Goal: Obtain resource: Download file/media

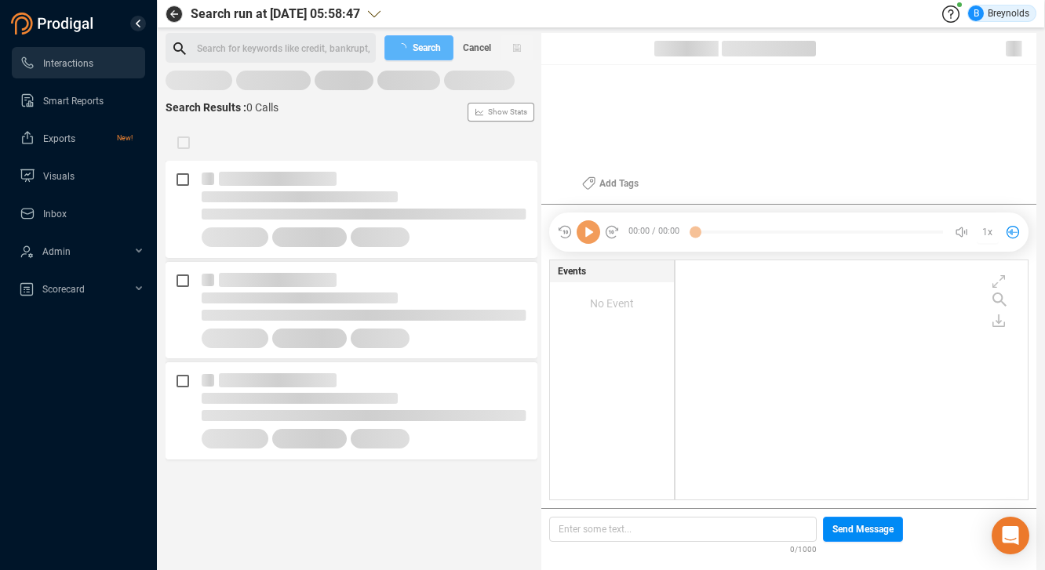
scroll to position [236, 344]
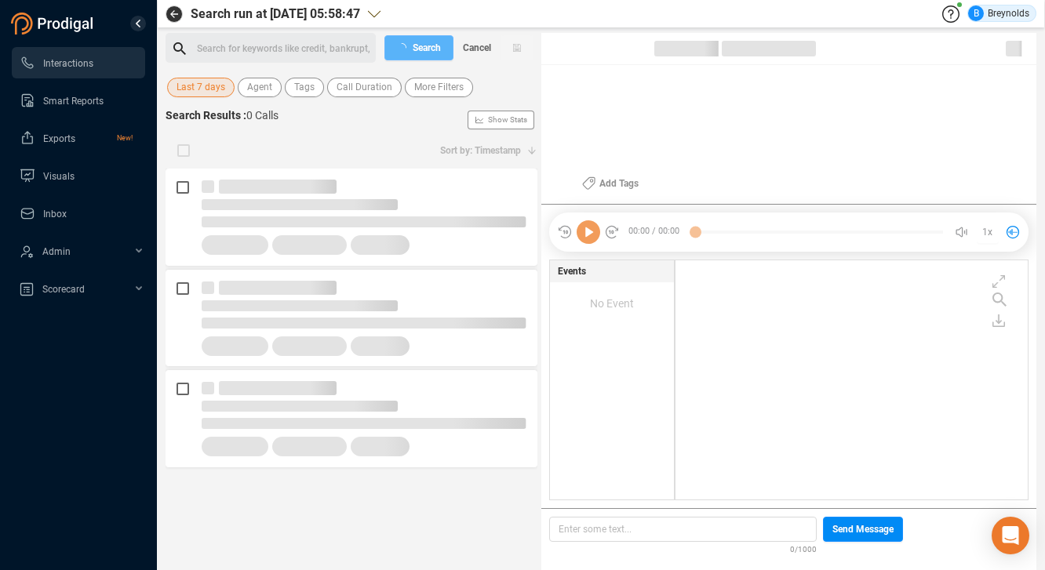
click at [203, 86] on span "Last 7 days" at bounding box center [201, 88] width 49 height 20
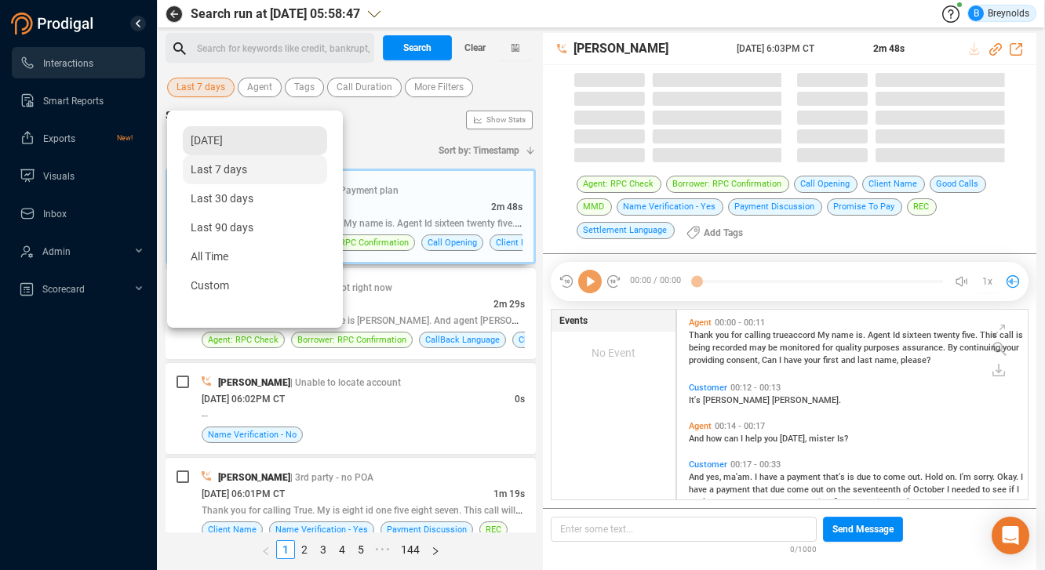
scroll to position [187, 343]
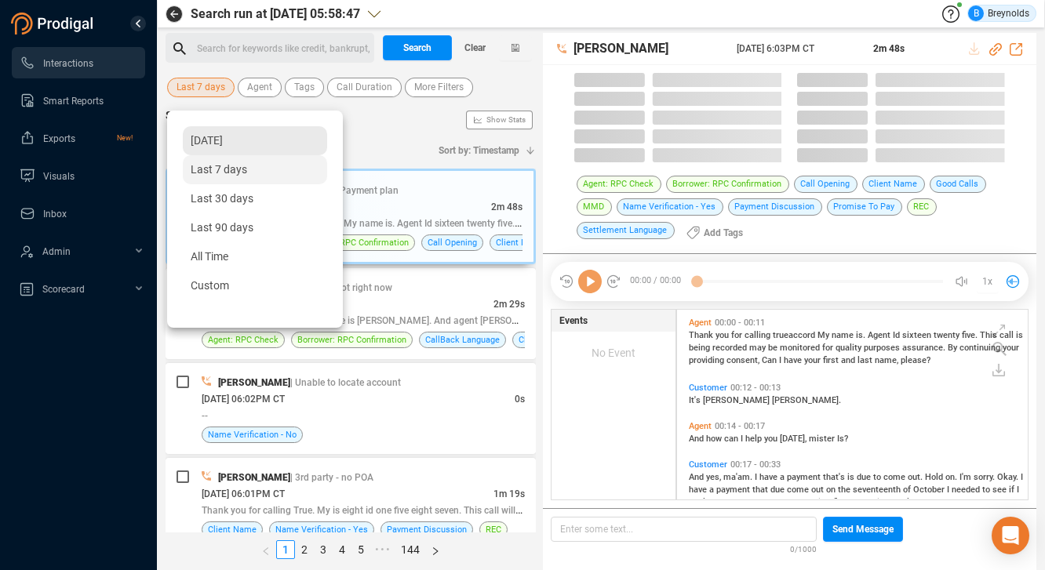
click at [217, 145] on span "Yesterday" at bounding box center [207, 140] width 32 height 13
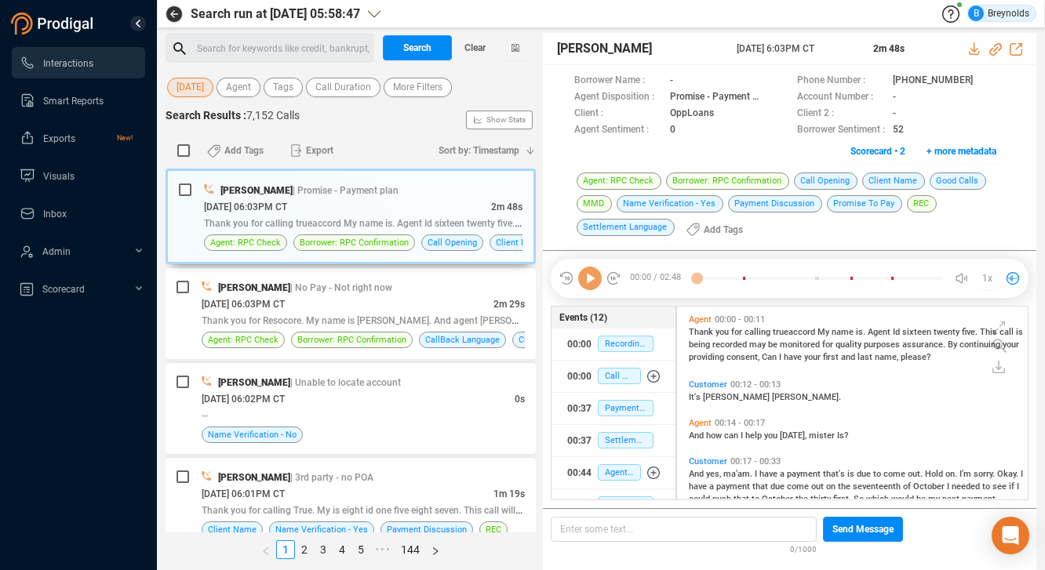
scroll to position [190, 343]
click at [251, 86] on span "Agent" at bounding box center [238, 88] width 25 height 20
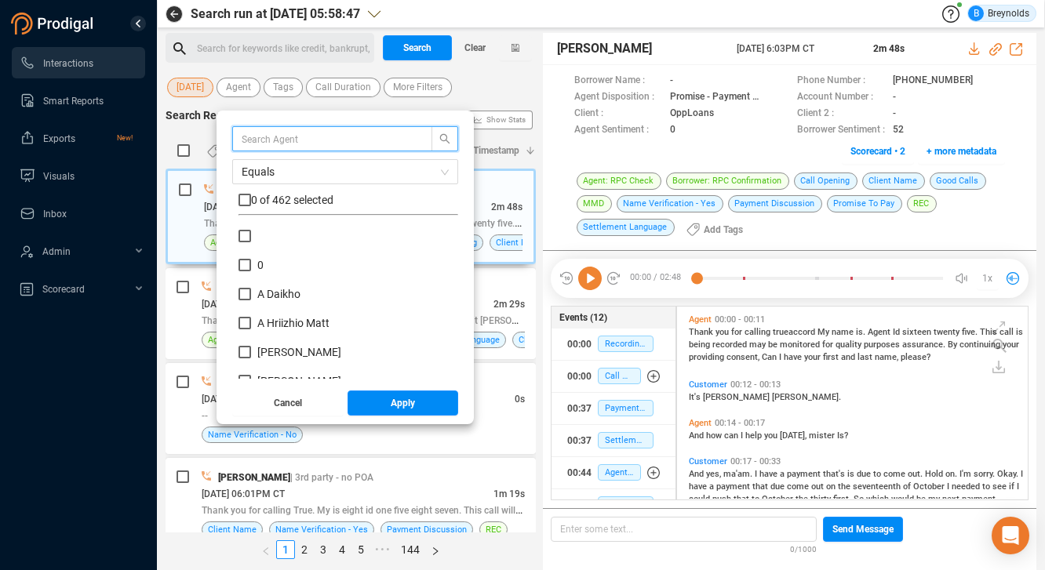
scroll to position [147, 212]
type input "ne"
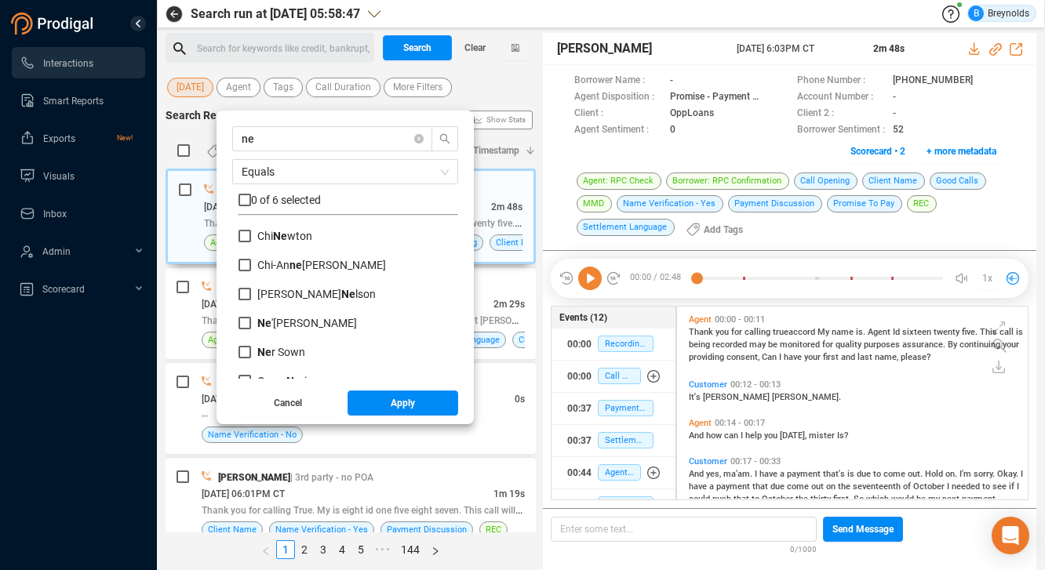
click at [294, 332] on div "Ne 'vaeh Gilmore" at bounding box center [349, 329] width 220 height 29
click at [290, 324] on span "Ne 'vaeh Gilmore" at bounding box center [307, 323] width 100 height 13
click at [251, 324] on input "Ne 'vaeh Gilmore" at bounding box center [245, 323] width 13 height 13
checkbox input "true"
click at [394, 399] on button "Apply" at bounding box center [403, 403] width 111 height 25
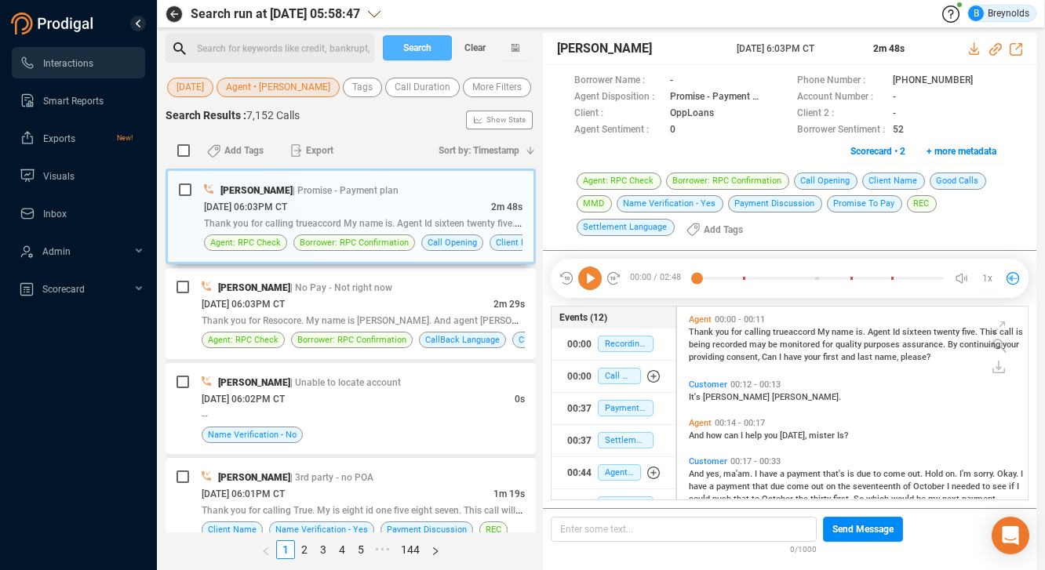
click at [412, 45] on span "Search" at bounding box center [417, 47] width 28 height 25
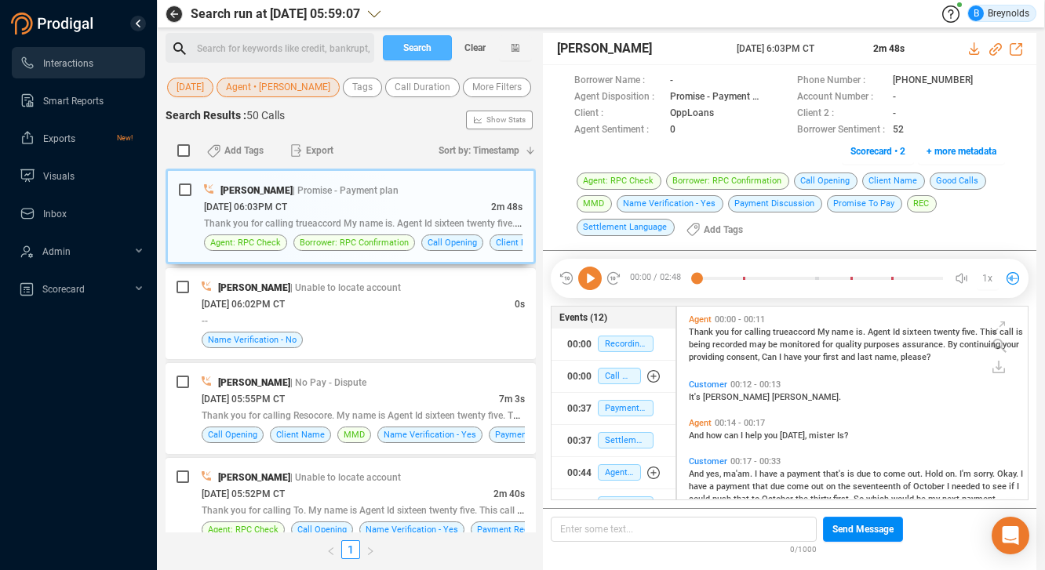
scroll to position [190, 343]
click at [183, 157] on input "checkbox" at bounding box center [183, 150] width 13 height 13
checkbox input "true"
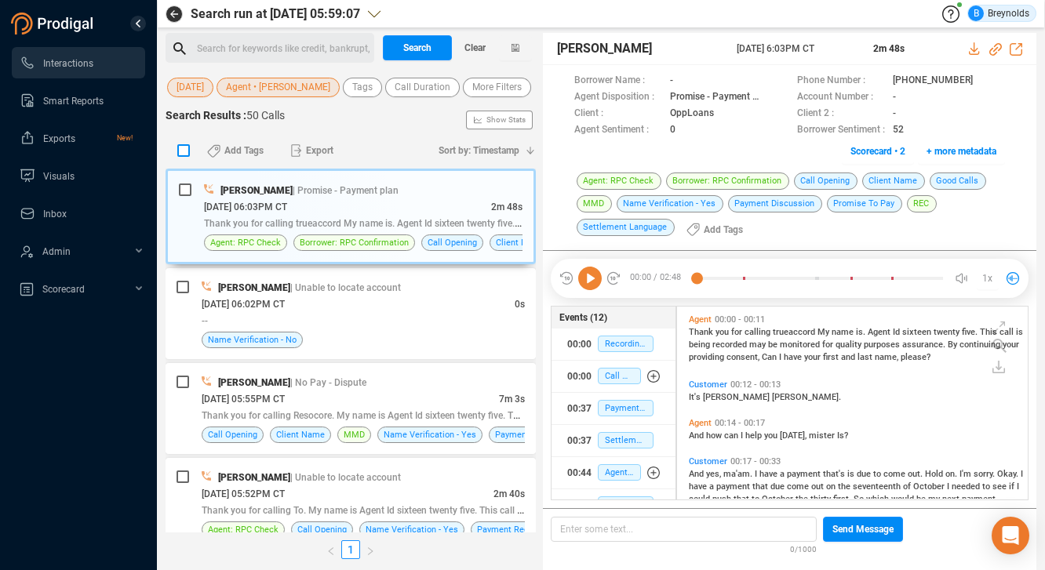
checkbox input "true"
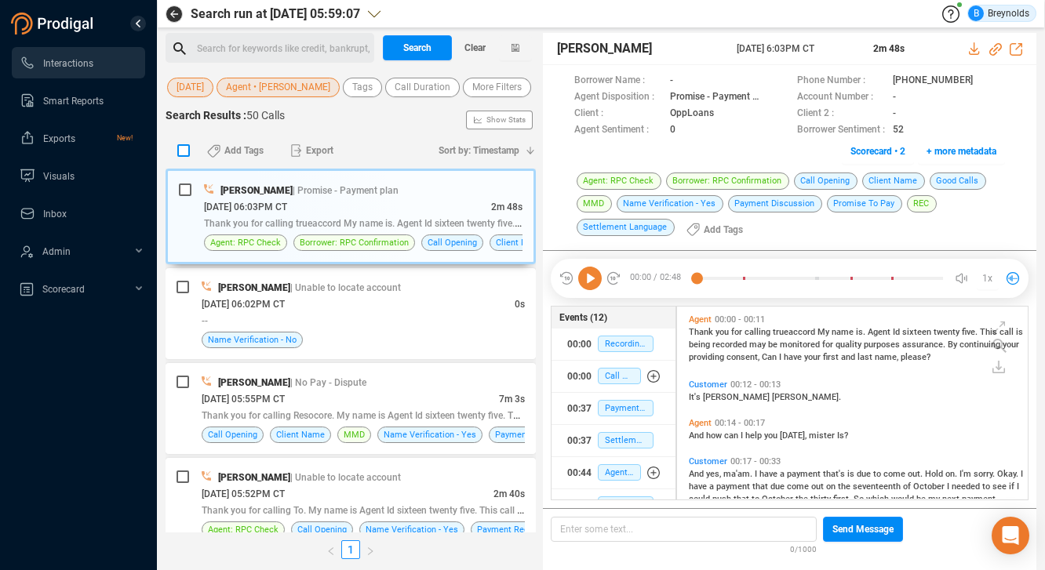
checkbox input "true"
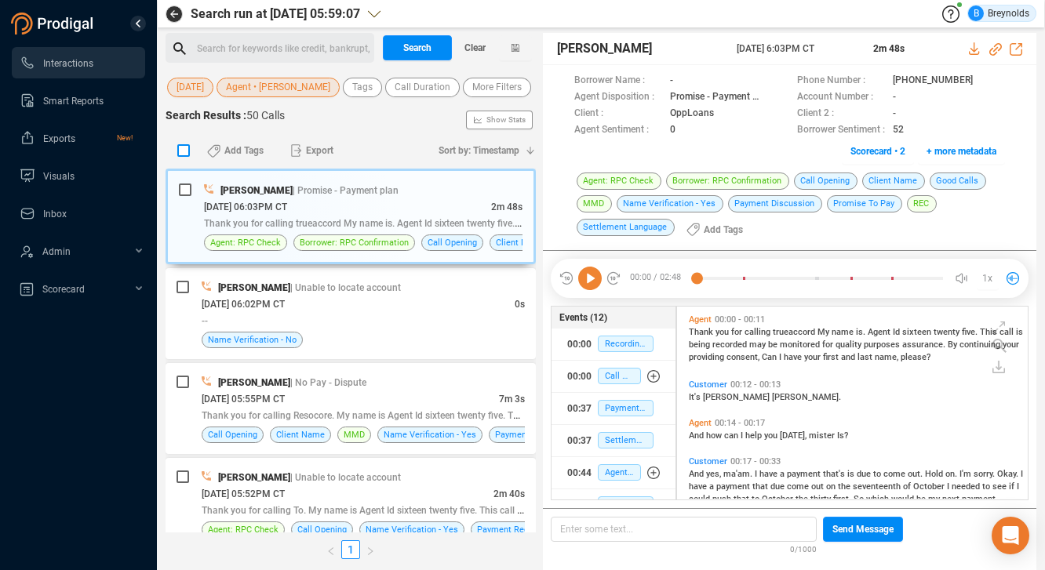
checkbox input "true"
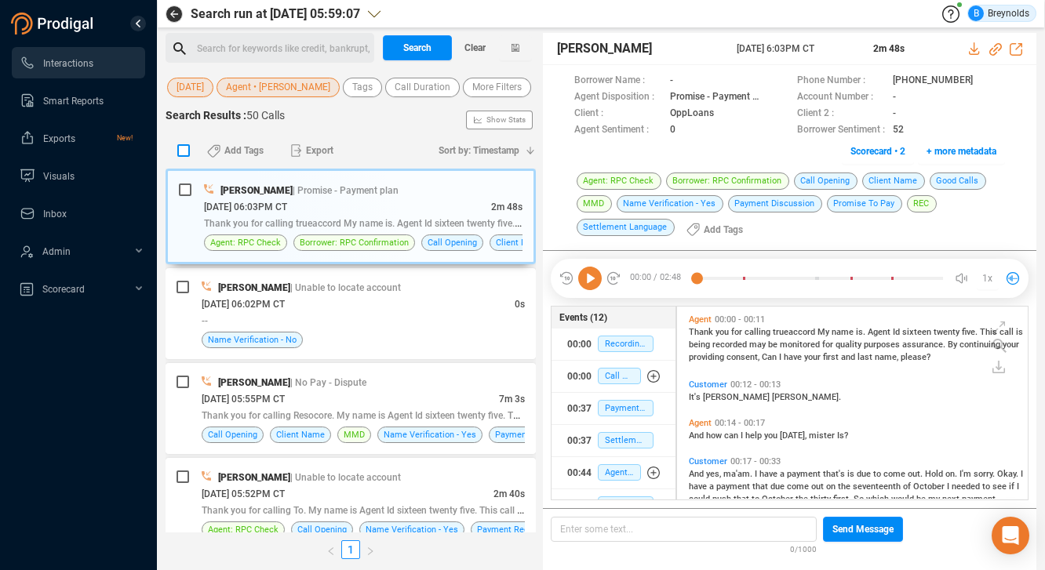
checkbox input "true"
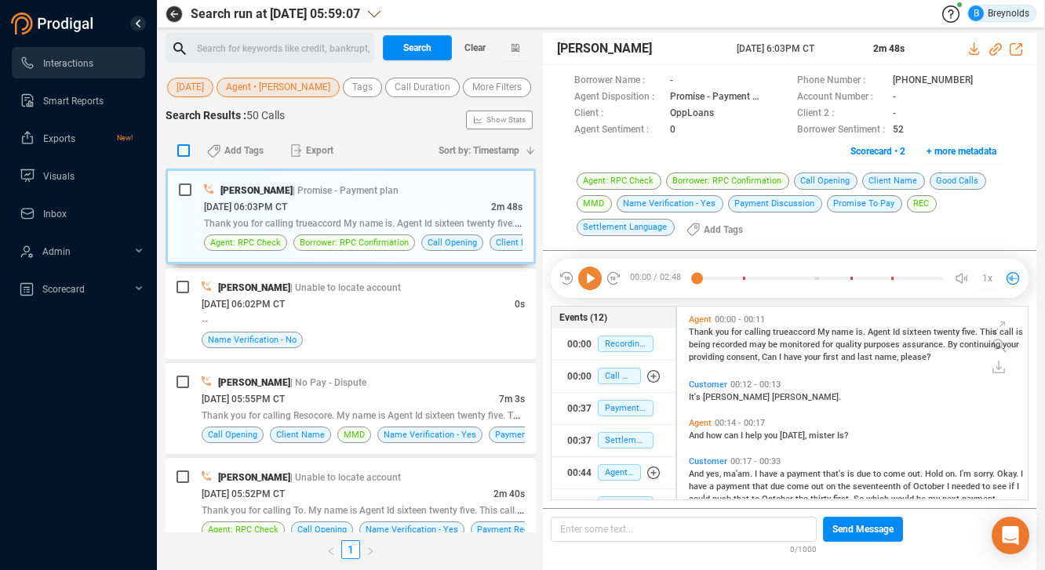
checkbox input "true"
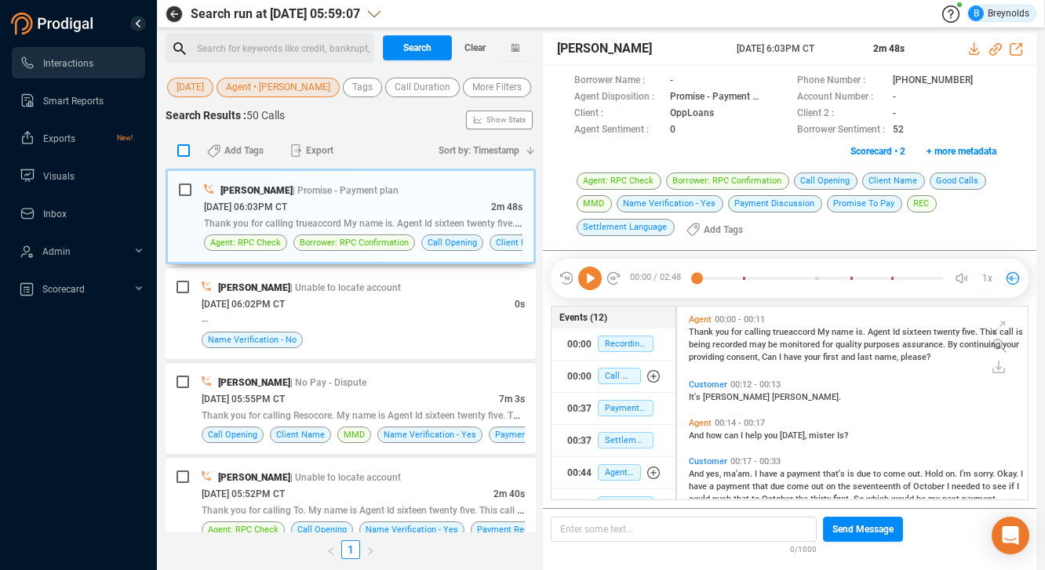
checkbox input "true"
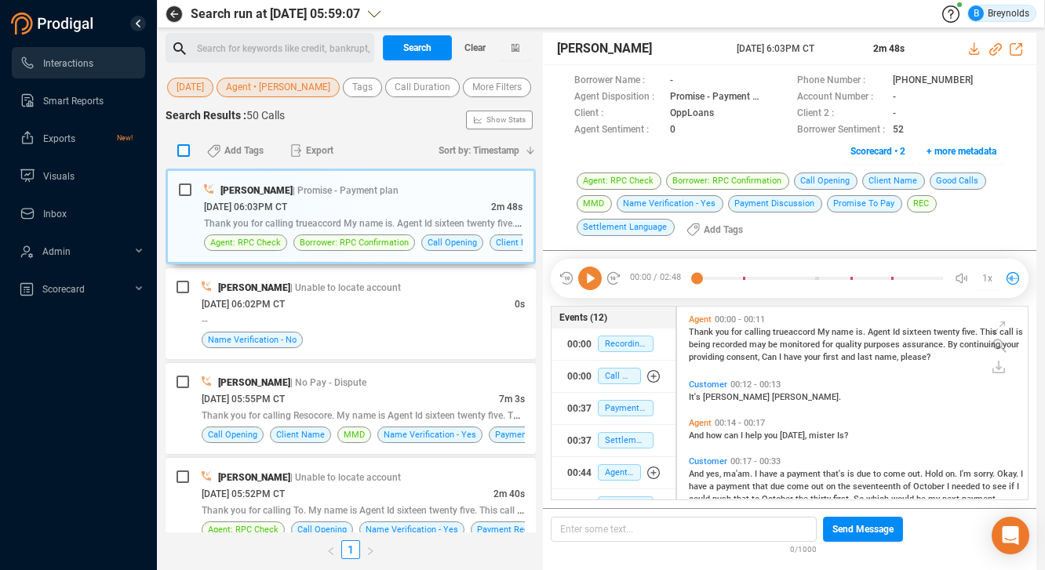
checkbox input "true"
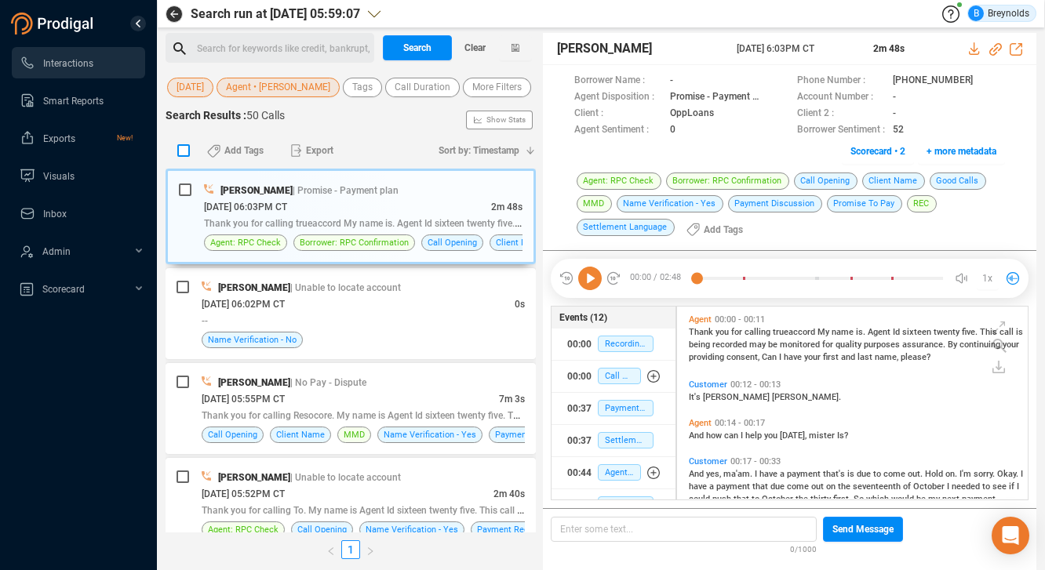
checkbox input "true"
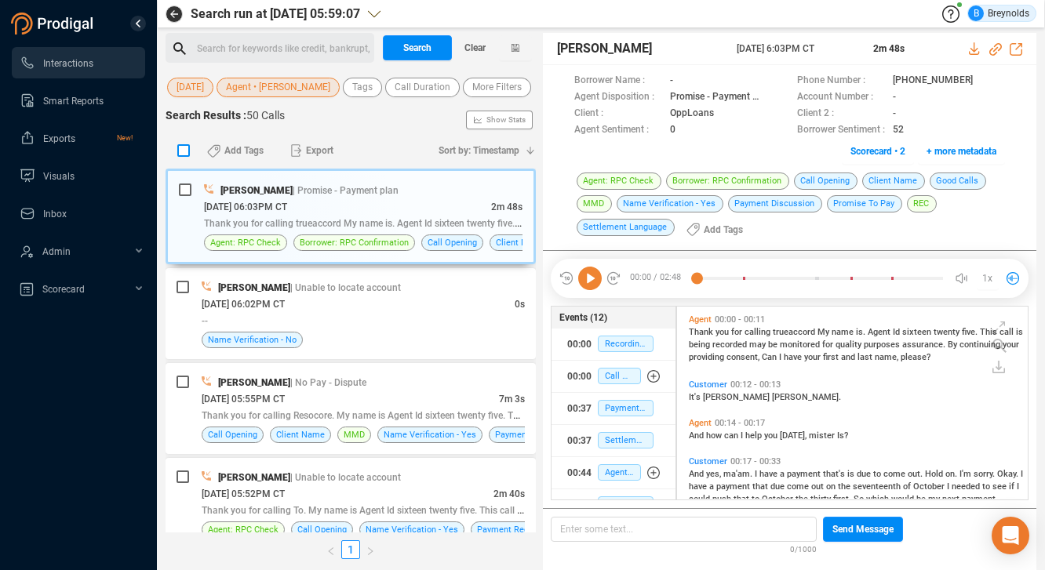
checkbox input "true"
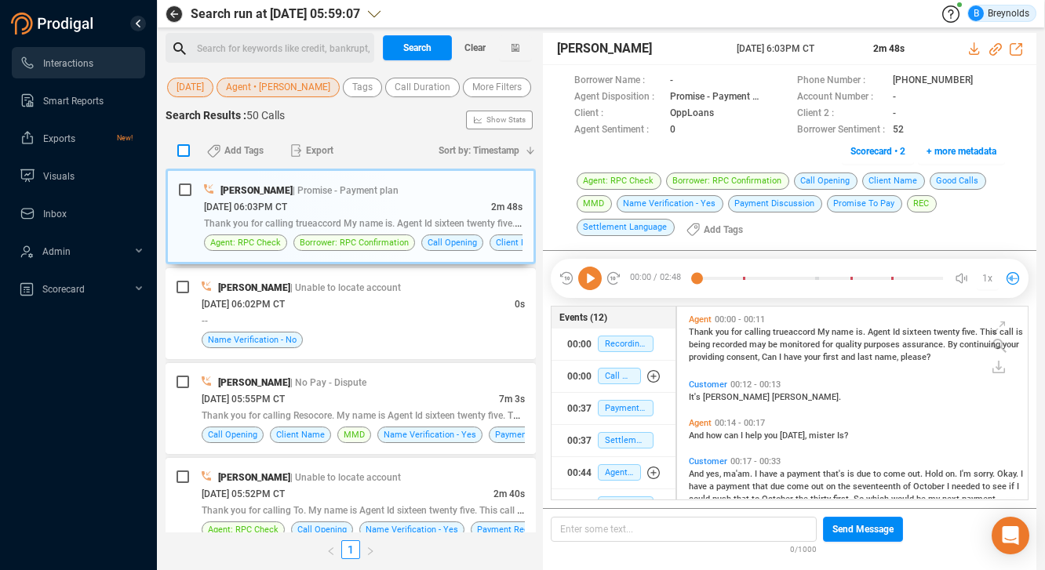
checkbox input "true"
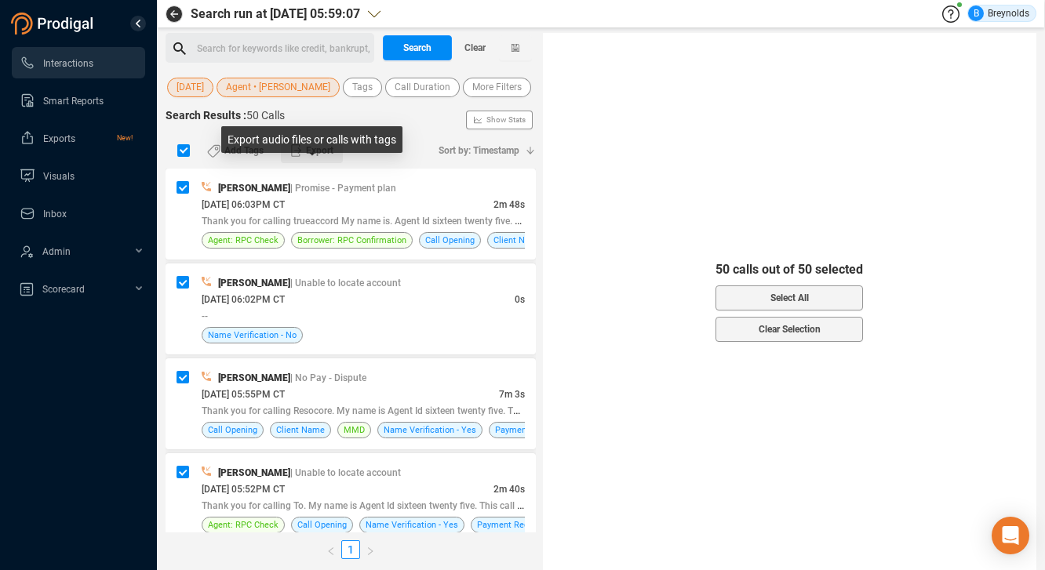
click at [312, 163] on span "Export" at bounding box center [319, 150] width 27 height 25
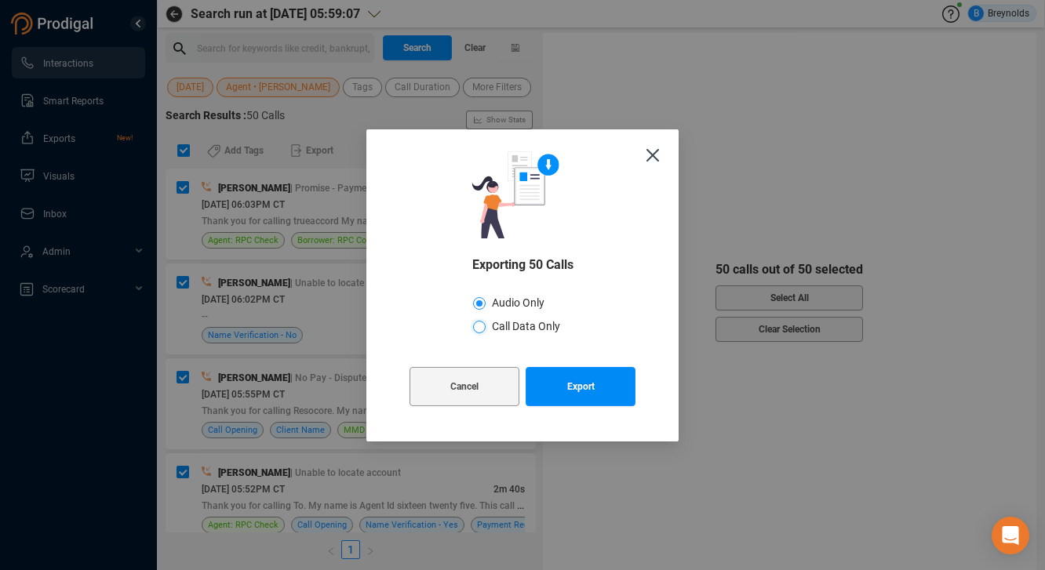
click at [483, 325] on input "Call Data Only" at bounding box center [479, 327] width 13 height 13
radio input "true"
radio input "false"
click at [580, 391] on span "Export" at bounding box center [580, 386] width 27 height 39
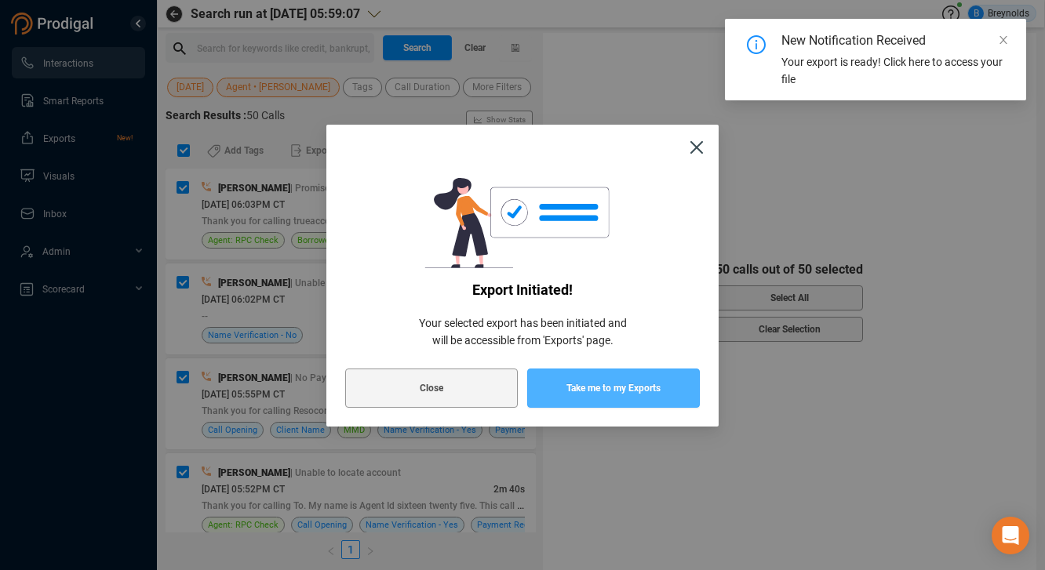
click at [606, 383] on span "Take me to my Exports" at bounding box center [613, 388] width 94 height 39
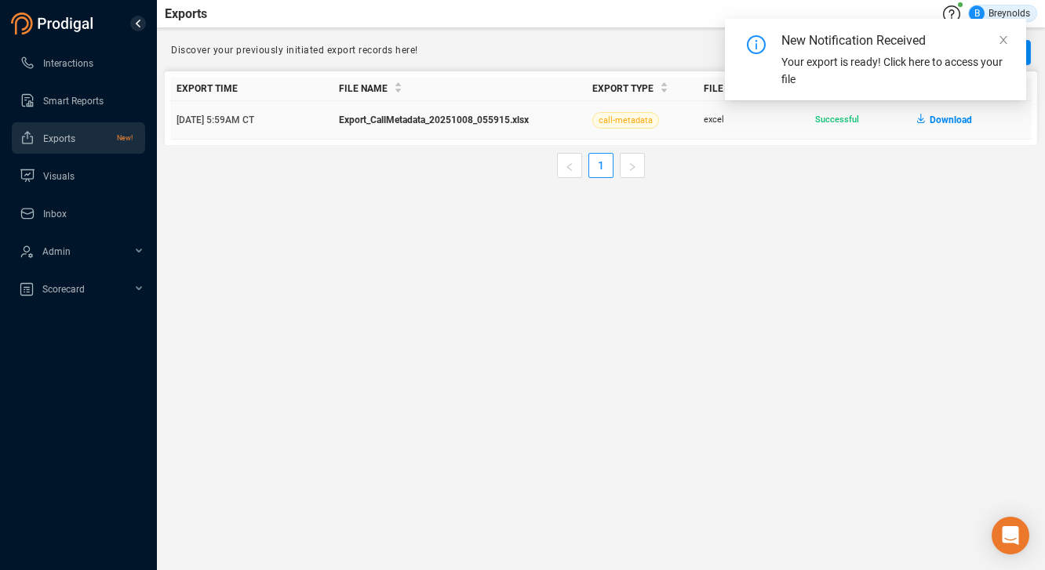
click at [926, 118] on icon "button" at bounding box center [923, 120] width 13 height 13
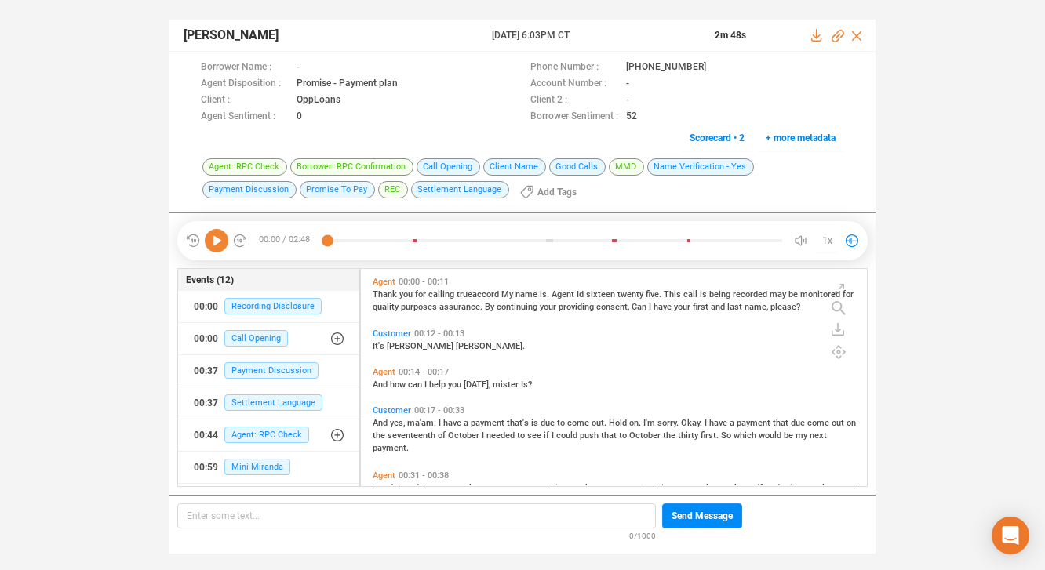
scroll to position [214, 498]
click at [713, 66] on icon at bounding box center [719, 68] width 13 height 13
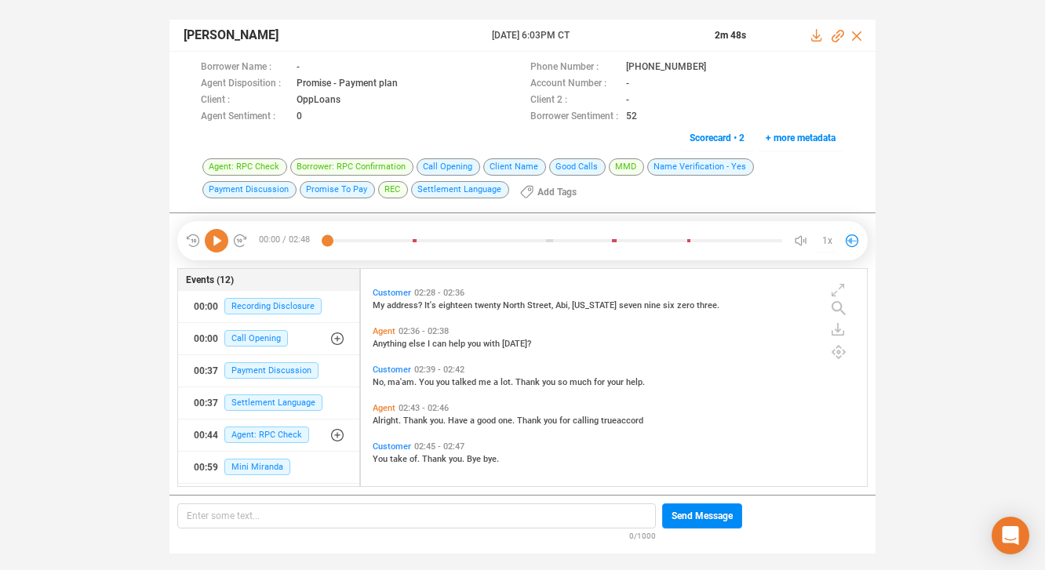
scroll to position [1161, 0]
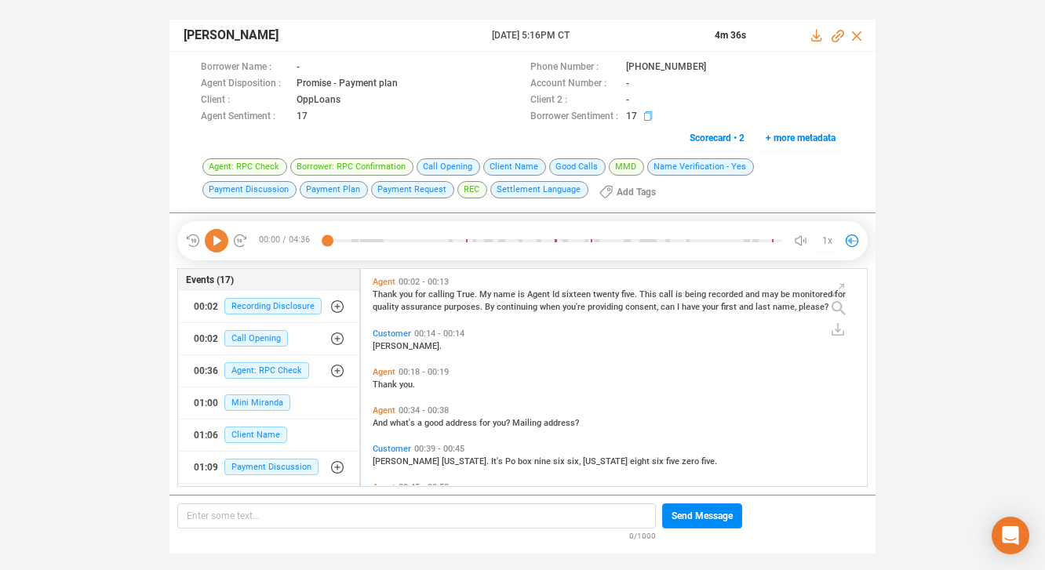
scroll to position [214, 498]
click at [713, 66] on icon at bounding box center [719, 68] width 13 height 13
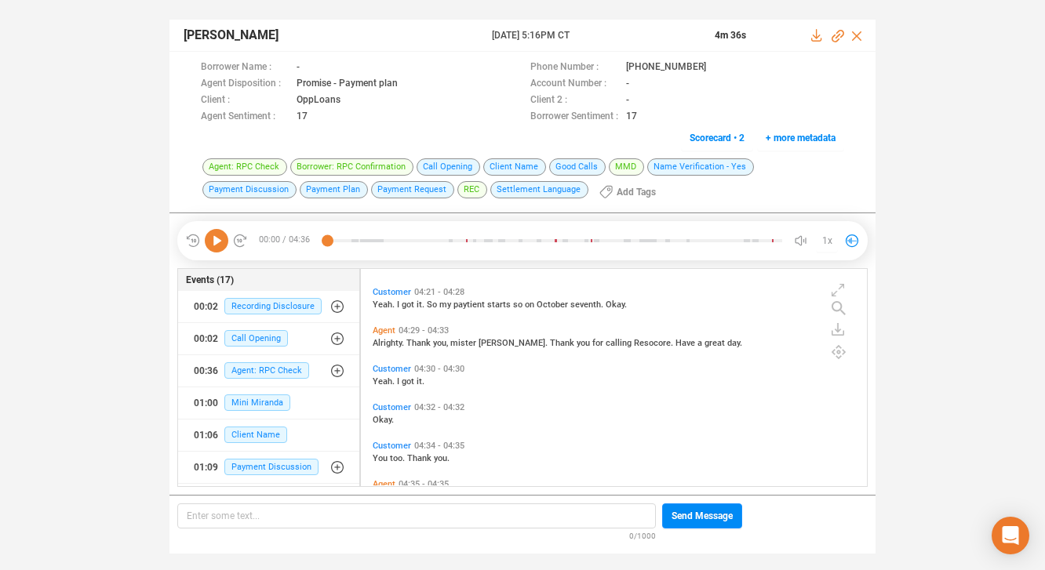
scroll to position [1754, 0]
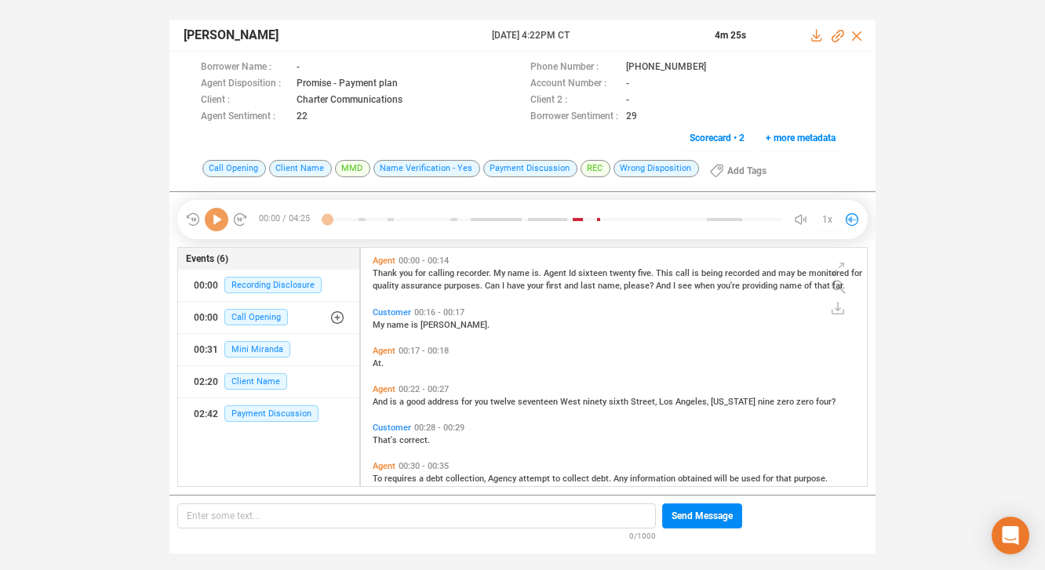
scroll to position [235, 498]
click at [713, 65] on icon at bounding box center [719, 68] width 13 height 13
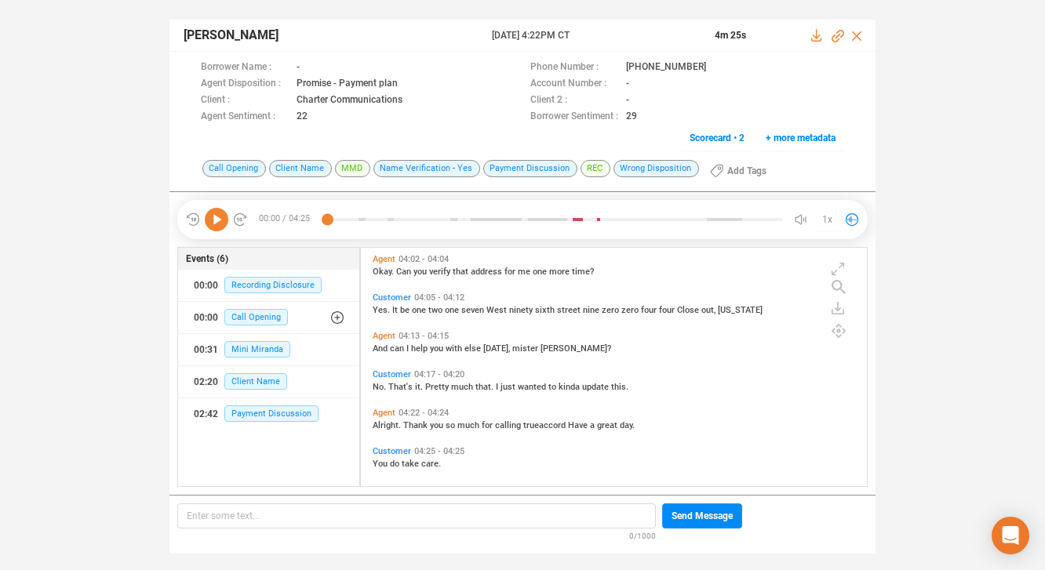
scroll to position [1142, 0]
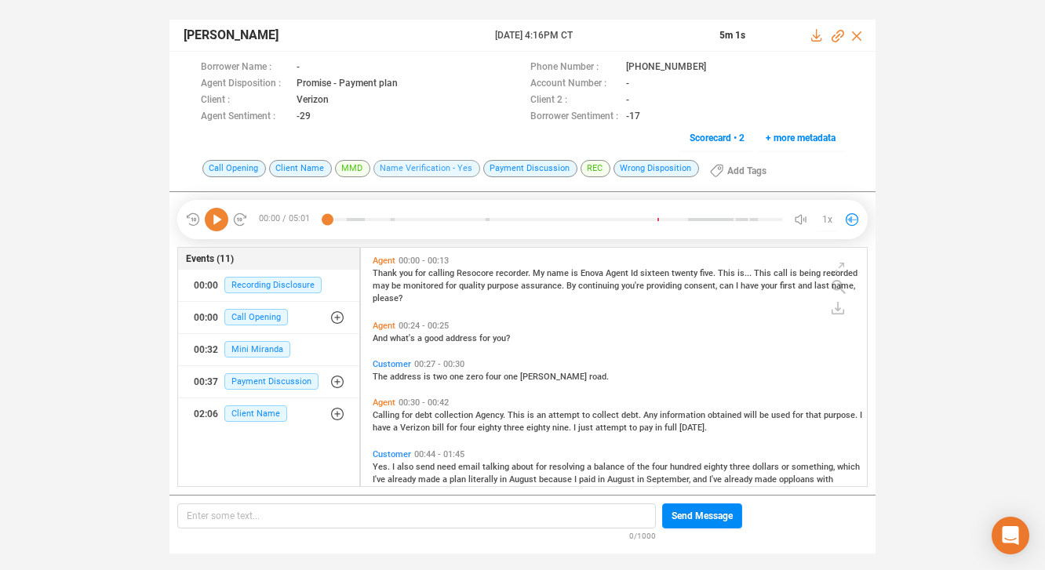
scroll to position [235, 498]
click at [713, 65] on icon at bounding box center [719, 68] width 13 height 13
click at [592, 285] on span "continuing" at bounding box center [599, 286] width 43 height 10
click at [218, 224] on icon at bounding box center [217, 220] width 24 height 24
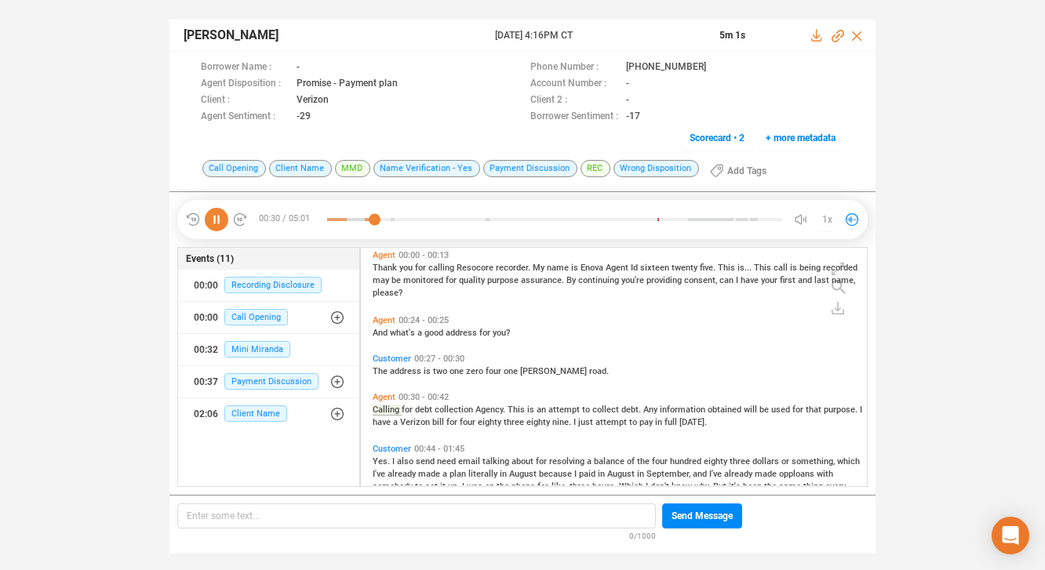
scroll to position [51, 0]
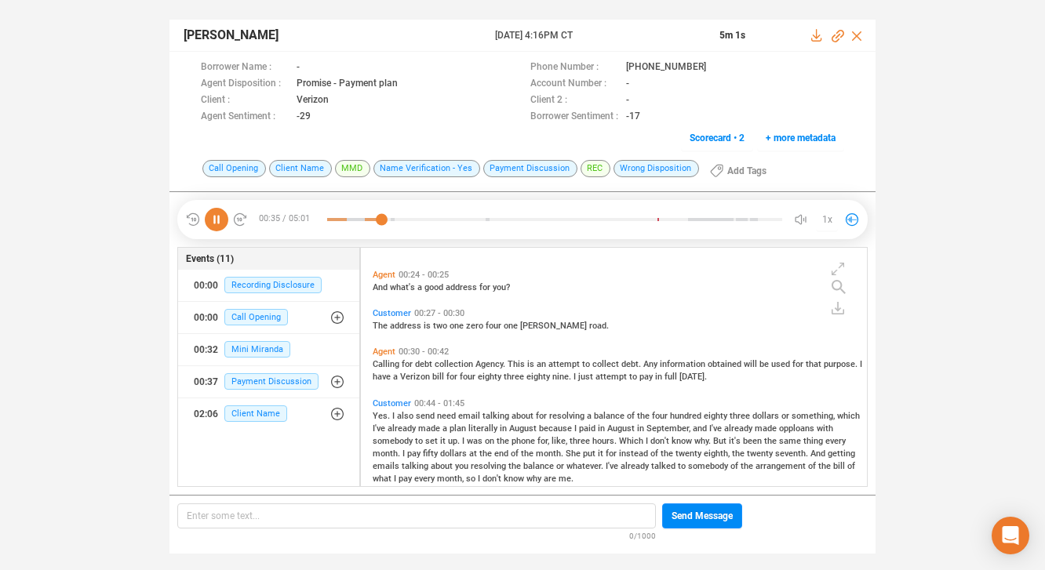
click at [220, 218] on icon at bounding box center [217, 220] width 24 height 24
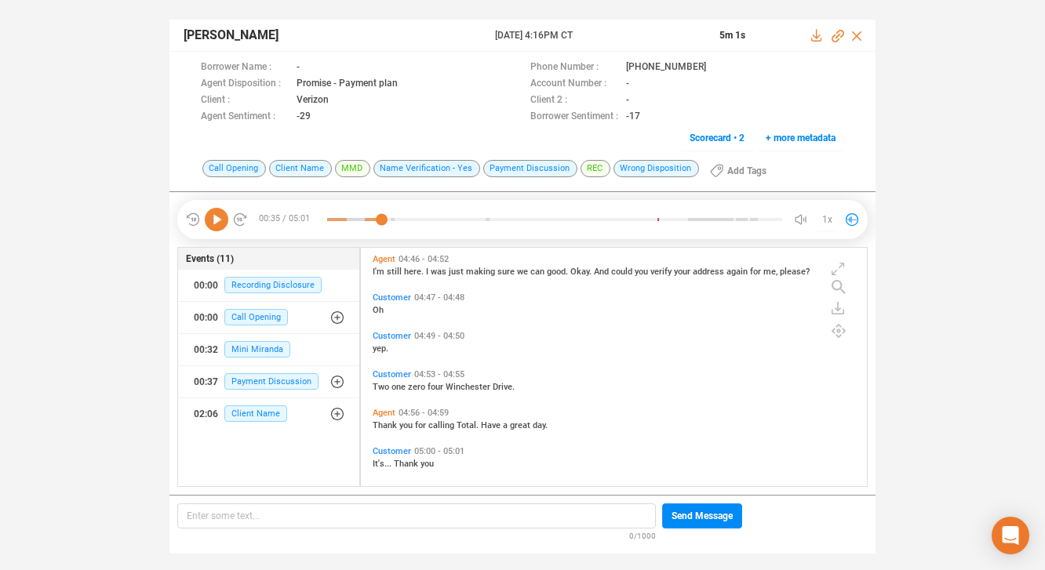
scroll to position [1145, 0]
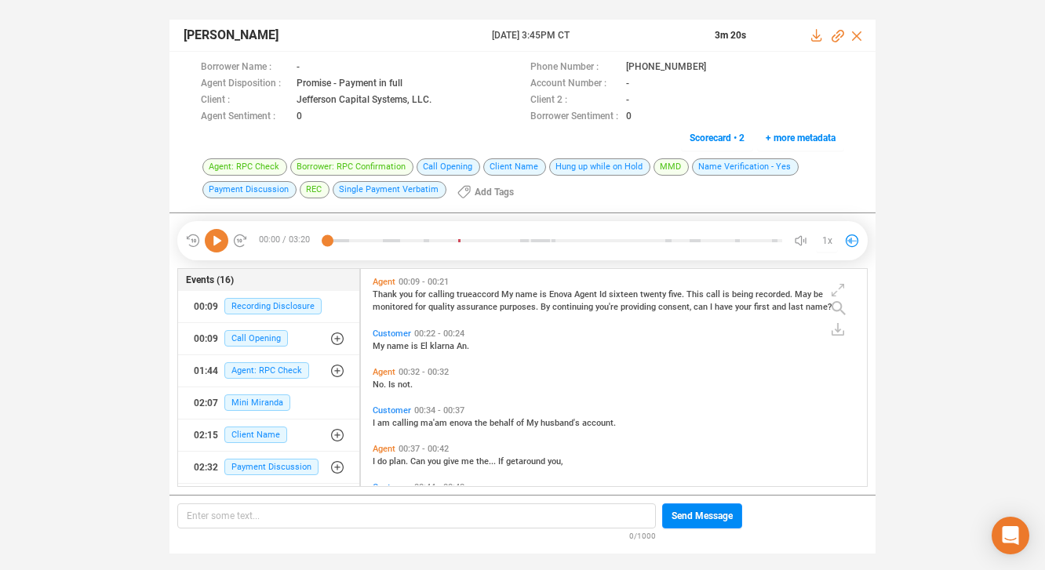
scroll to position [214, 498]
click at [713, 67] on icon at bounding box center [719, 68] width 13 height 13
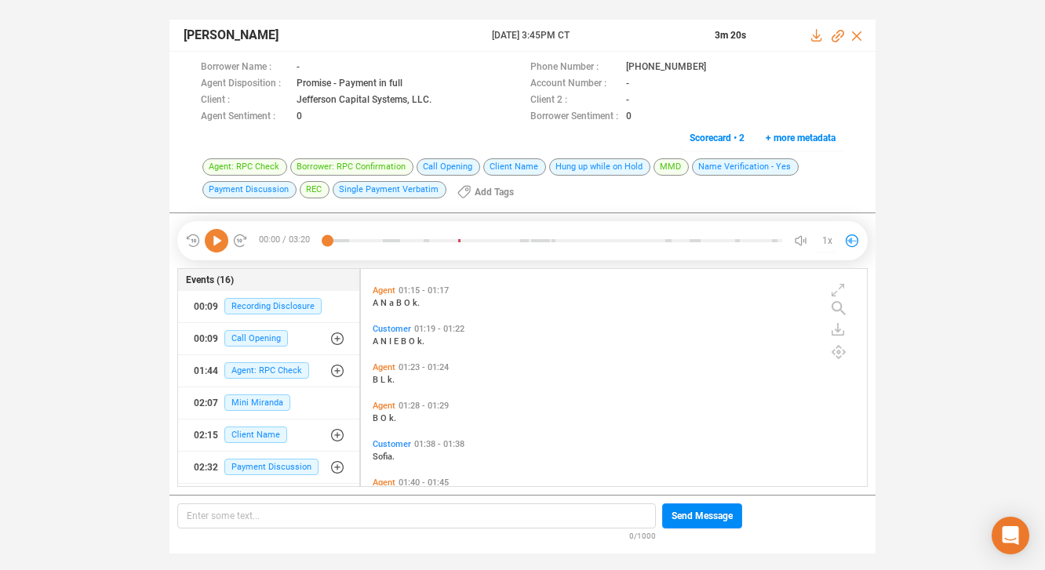
scroll to position [0, 0]
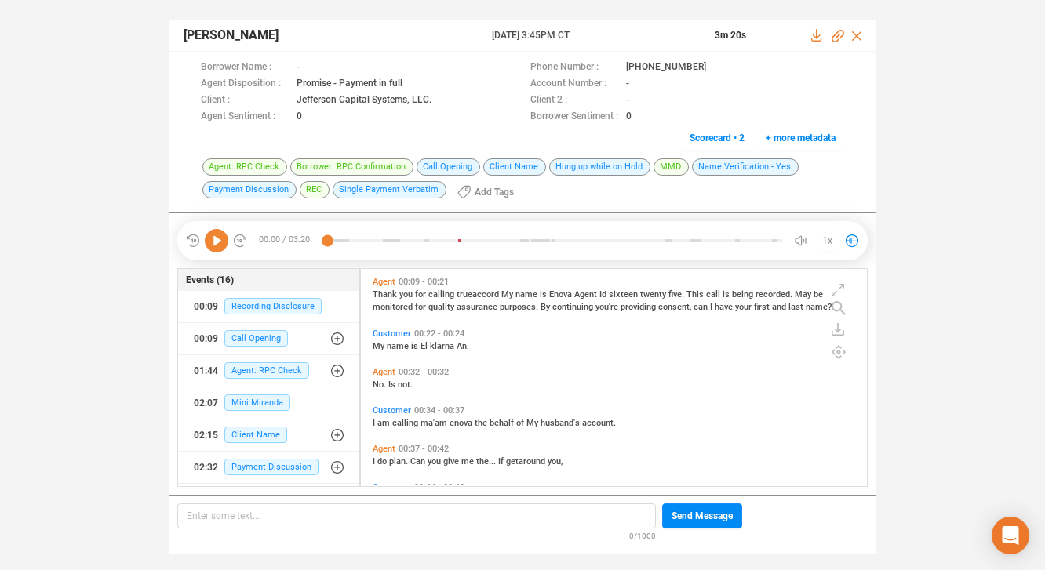
click at [702, 304] on span "can" at bounding box center [702, 307] width 16 height 10
click at [212, 238] on icon at bounding box center [217, 241] width 24 height 24
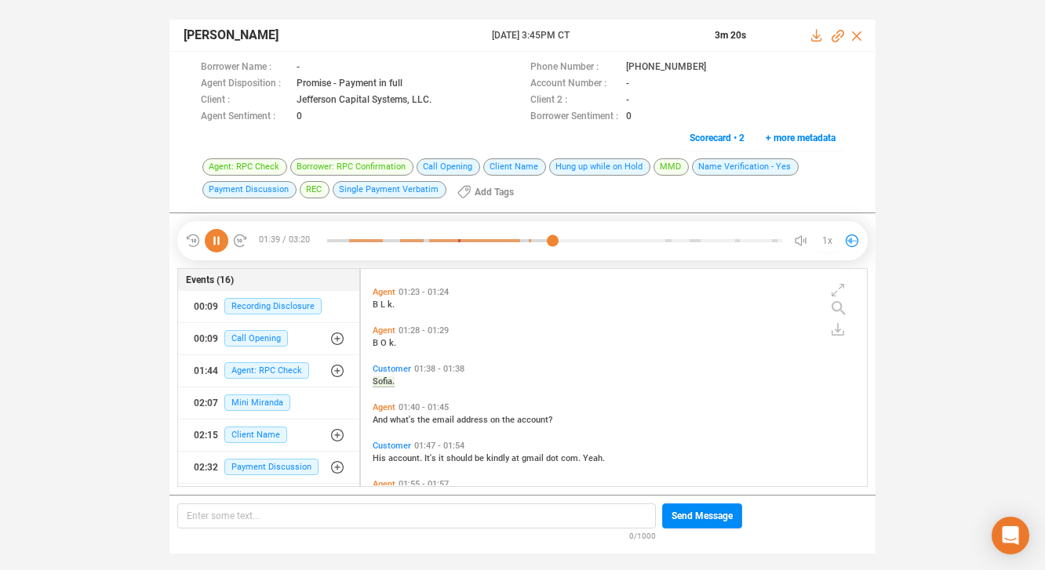
scroll to position [849, 0]
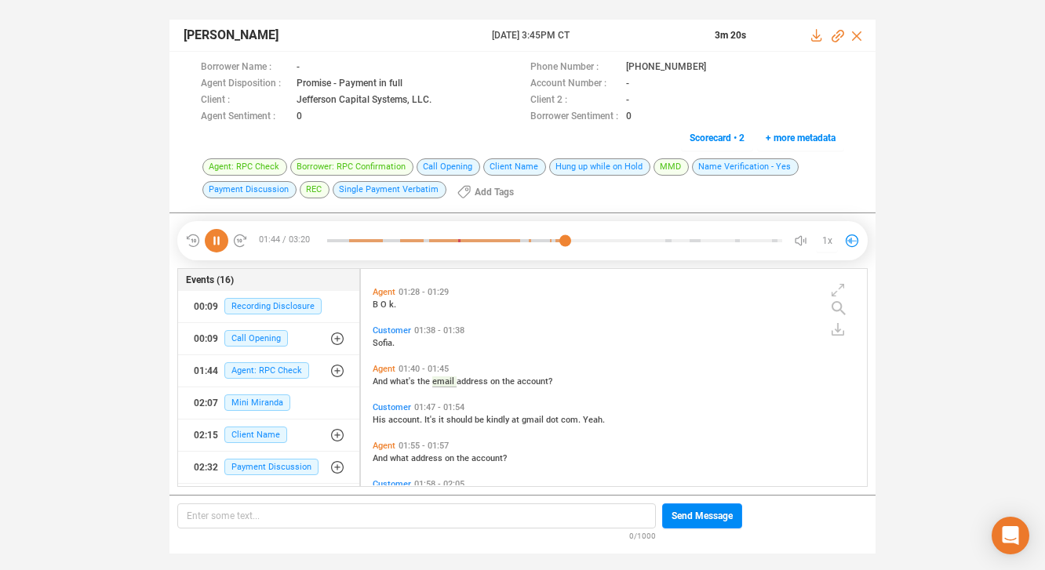
click at [217, 242] on icon at bounding box center [217, 241] width 24 height 24
click at [220, 237] on icon at bounding box center [217, 241] width 24 height 24
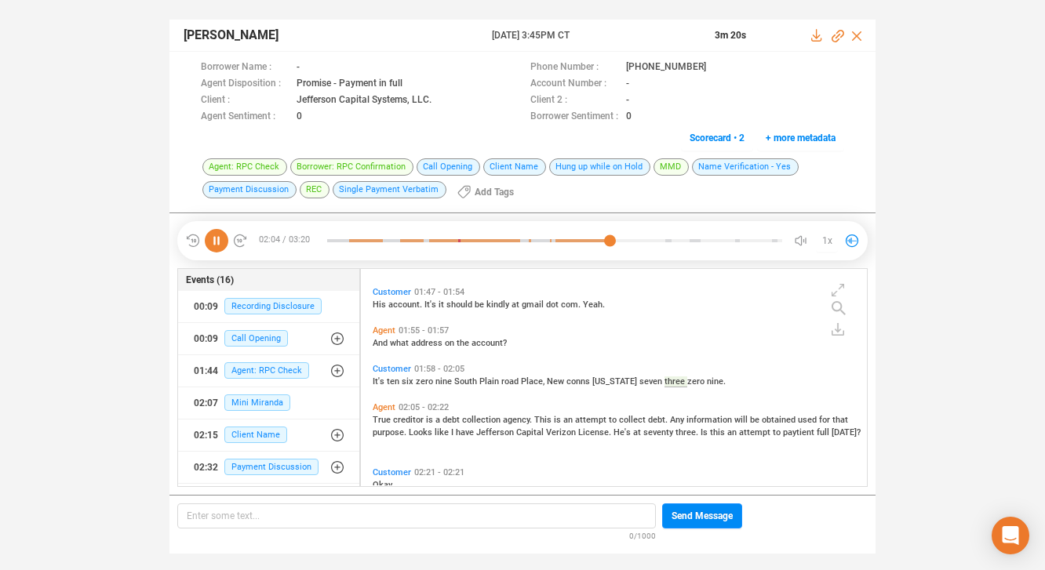
scroll to position [1016, 0]
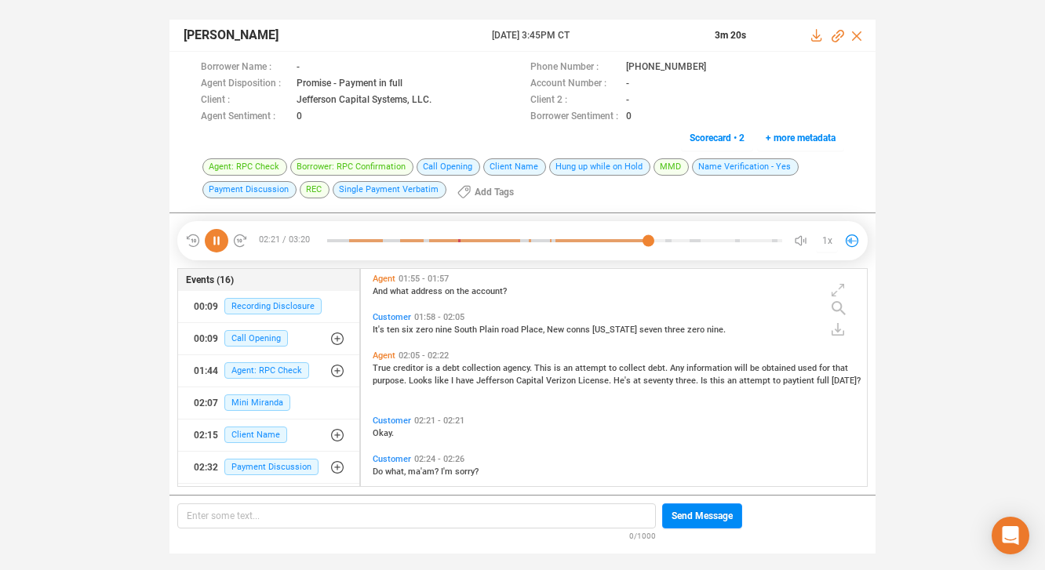
click at [218, 239] on icon at bounding box center [217, 241] width 24 height 24
click at [219, 235] on icon at bounding box center [217, 241] width 24 height 24
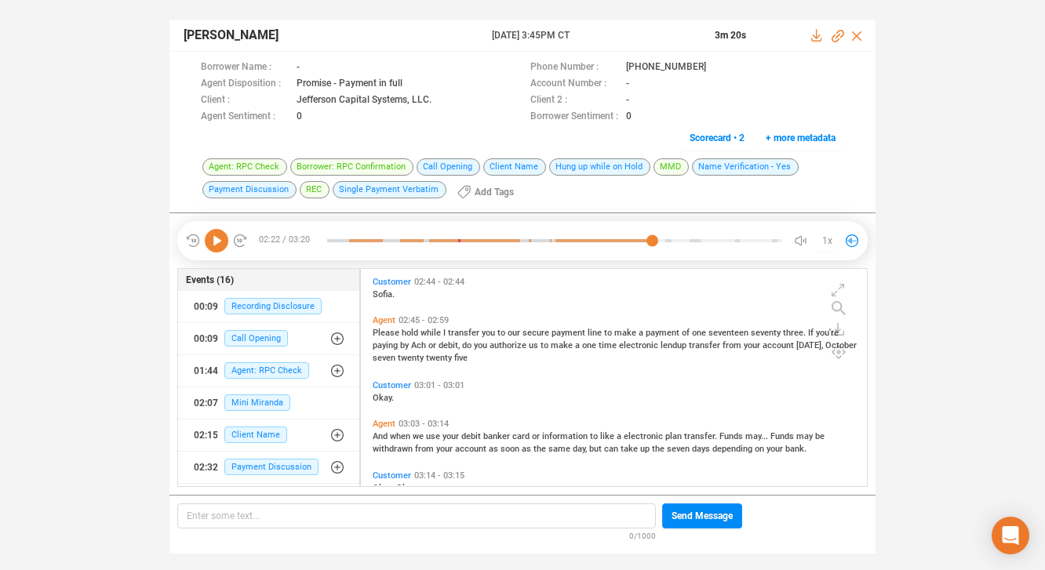
scroll to position [1494, 0]
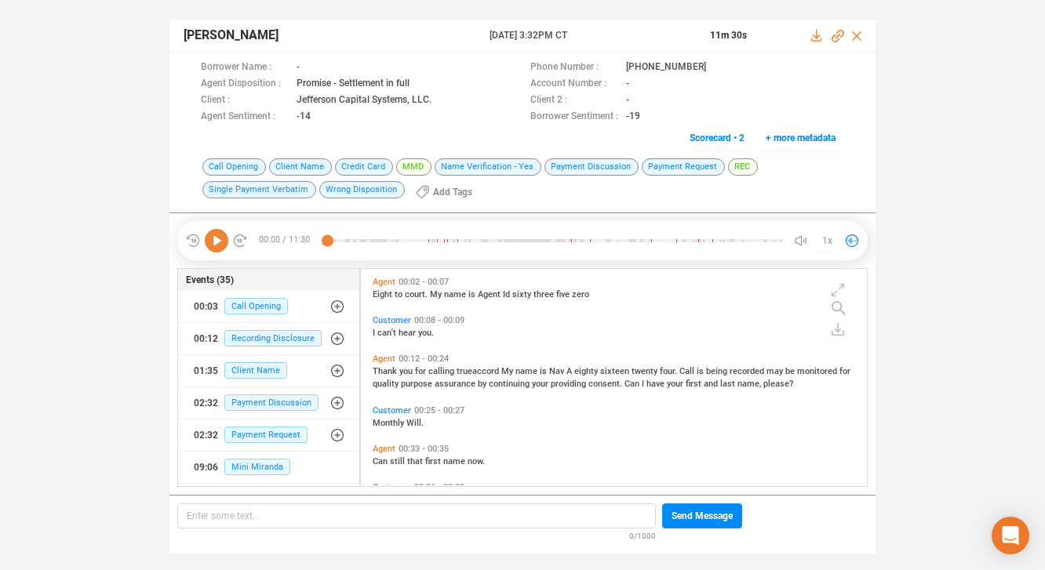
scroll to position [214, 498]
click at [713, 65] on icon at bounding box center [719, 68] width 13 height 13
click at [722, 384] on span "last" at bounding box center [728, 384] width 17 height 10
click at [218, 236] on icon at bounding box center [217, 241] width 24 height 24
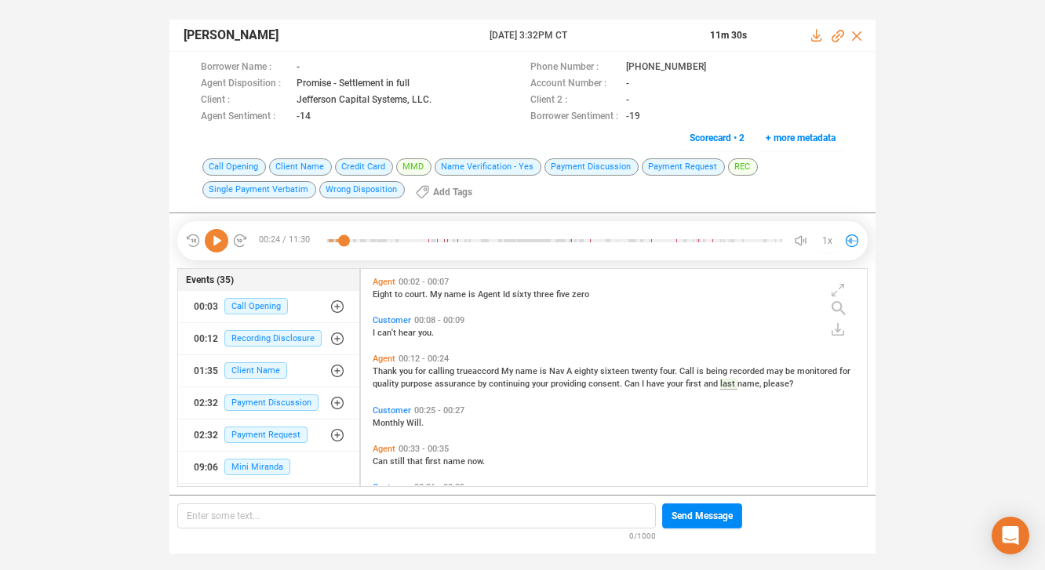
click at [213, 239] on icon at bounding box center [217, 241] width 24 height 24
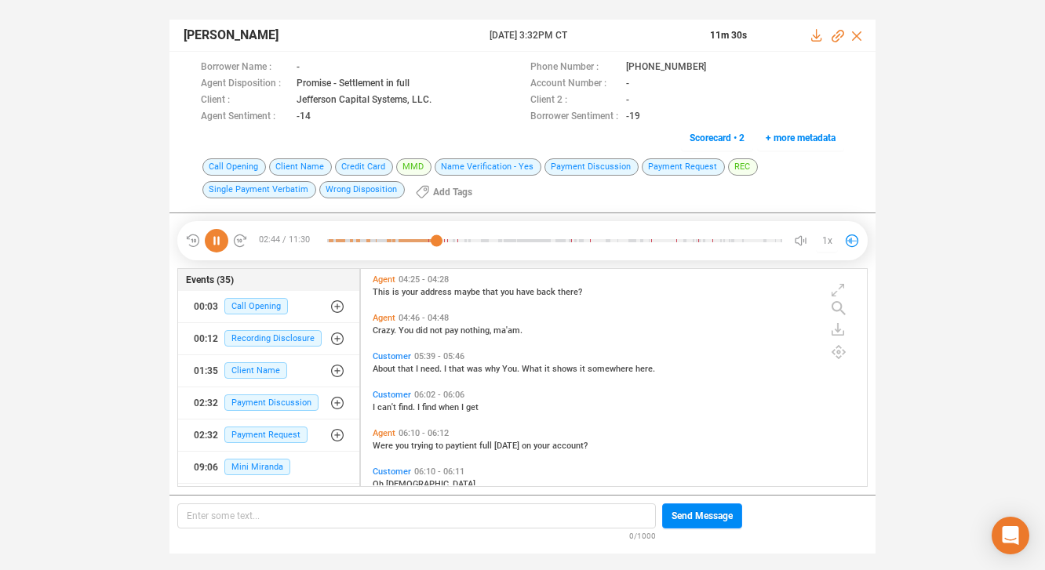
scroll to position [1841, 0]
click at [217, 239] on icon at bounding box center [217, 241] width 24 height 24
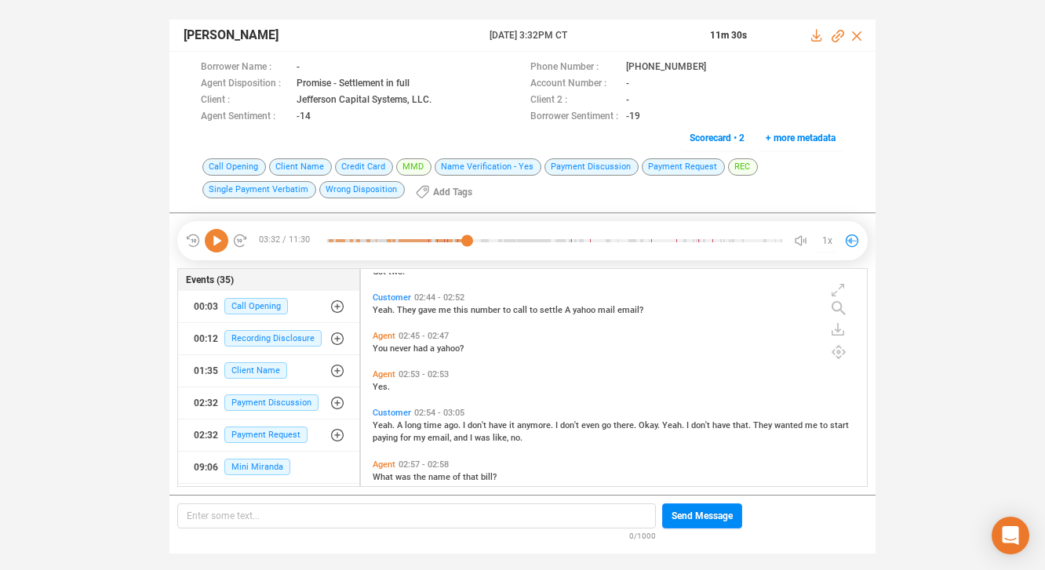
scroll to position [1197, 0]
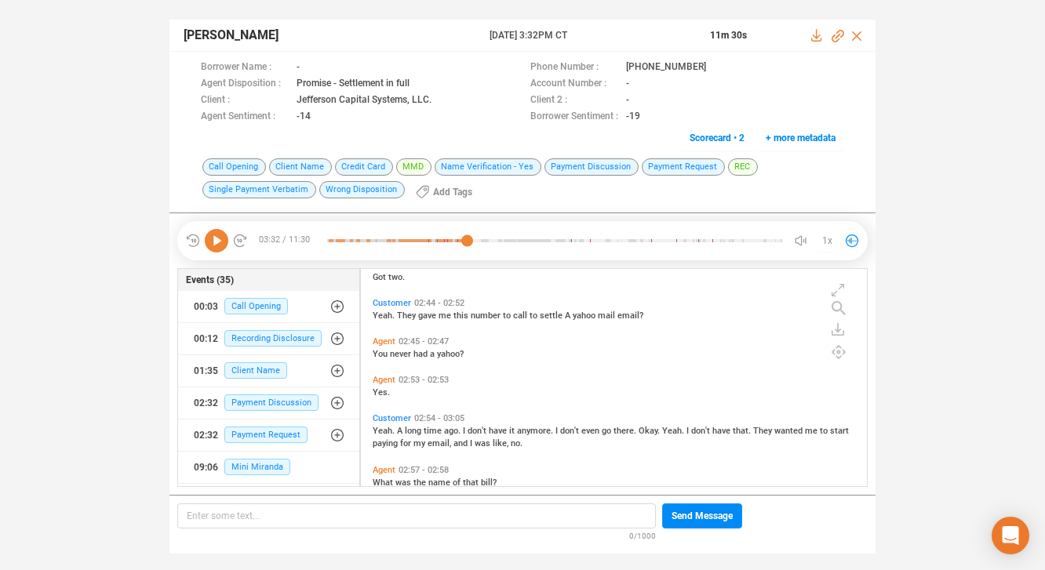
click at [217, 242] on icon at bounding box center [217, 241] width 24 height 24
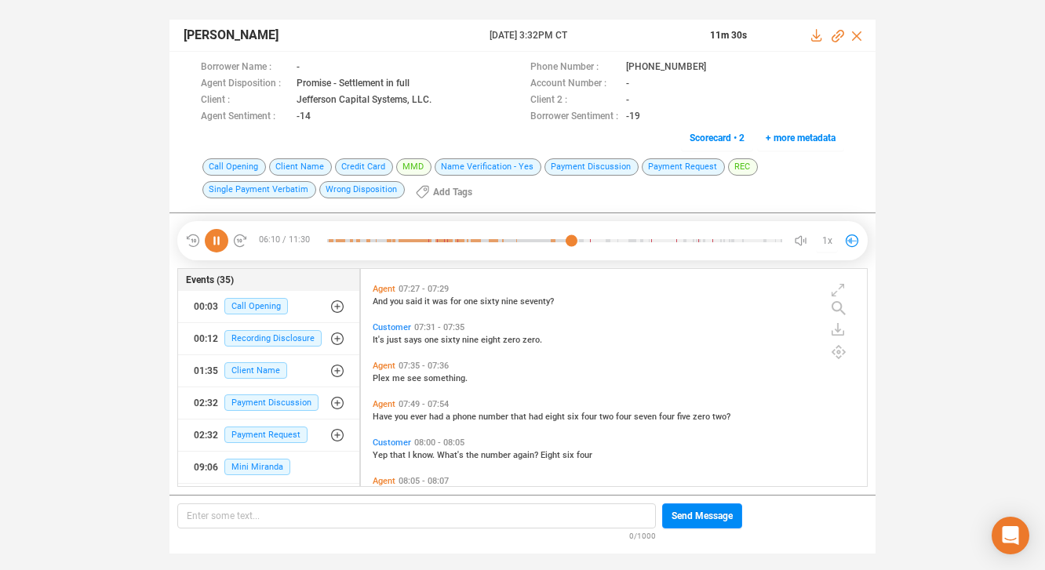
scroll to position [2394, 0]
click at [380, 404] on span "Agent" at bounding box center [384, 404] width 23 height 10
click at [382, 364] on span "Agent" at bounding box center [384, 365] width 23 height 10
click at [218, 240] on icon at bounding box center [217, 241] width 24 height 24
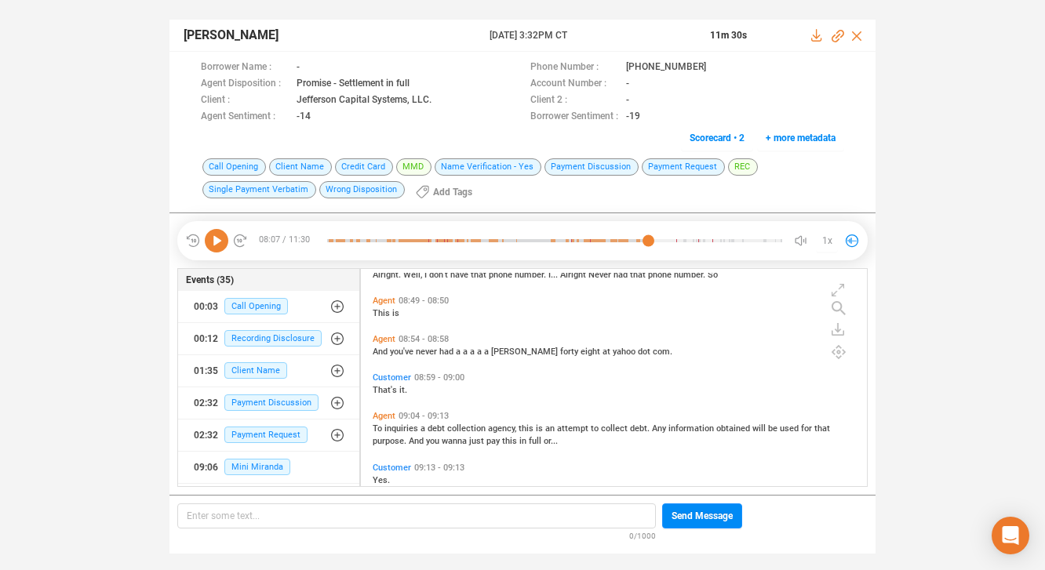
scroll to position [3064, 0]
click at [379, 335] on span "Agent" at bounding box center [384, 337] width 23 height 10
click at [219, 236] on icon at bounding box center [217, 241] width 24 height 24
click at [217, 241] on icon at bounding box center [217, 241] width 24 height 24
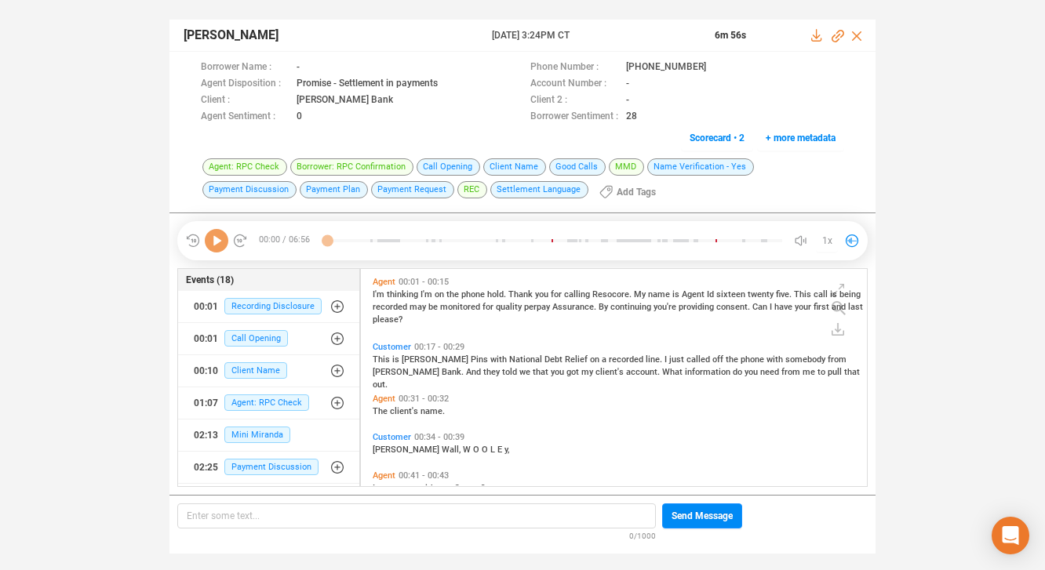
scroll to position [214, 498]
click at [713, 67] on icon at bounding box center [719, 68] width 13 height 13
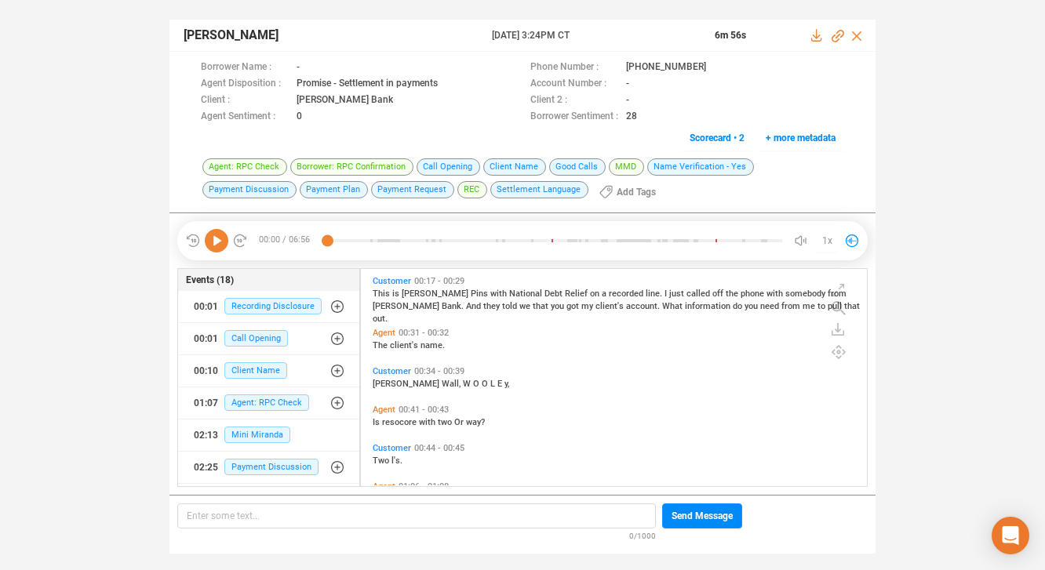
scroll to position [0, 0]
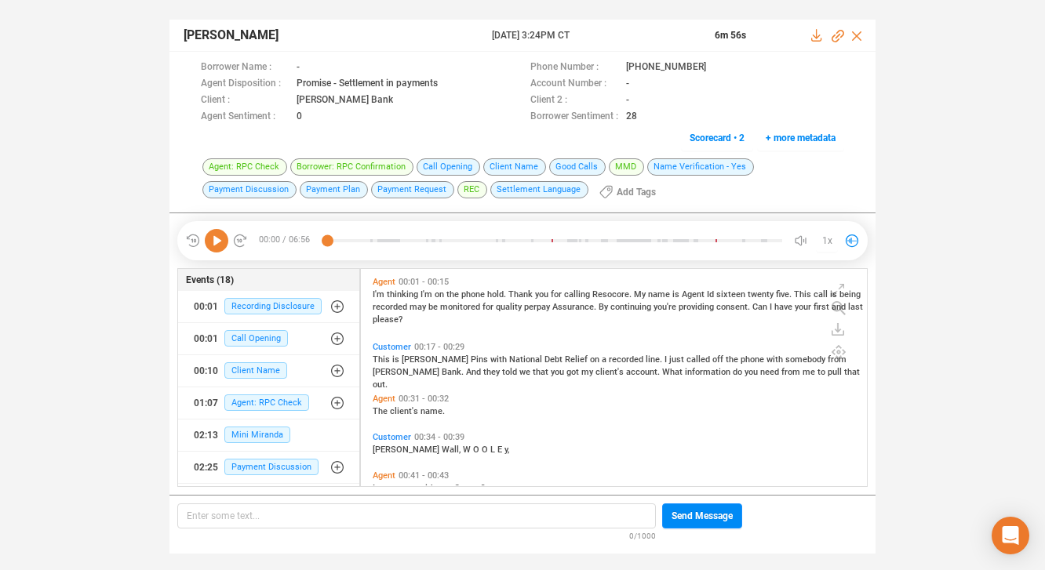
click at [381, 398] on span "Agent" at bounding box center [384, 399] width 23 height 10
click at [214, 239] on icon at bounding box center [217, 241] width 24 height 24
click at [216, 239] on icon at bounding box center [217, 241] width 24 height 24
click at [217, 239] on icon at bounding box center [217, 241] width 24 height 24
click at [214, 242] on icon at bounding box center [217, 241] width 24 height 24
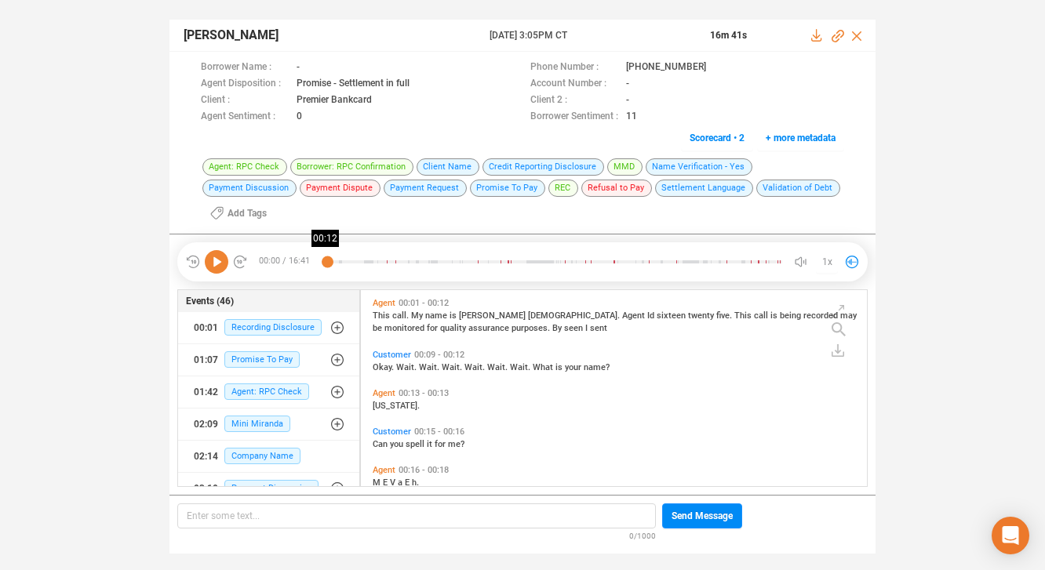
scroll to position [214, 498]
click at [713, 63] on icon at bounding box center [717, 66] width 8 height 9
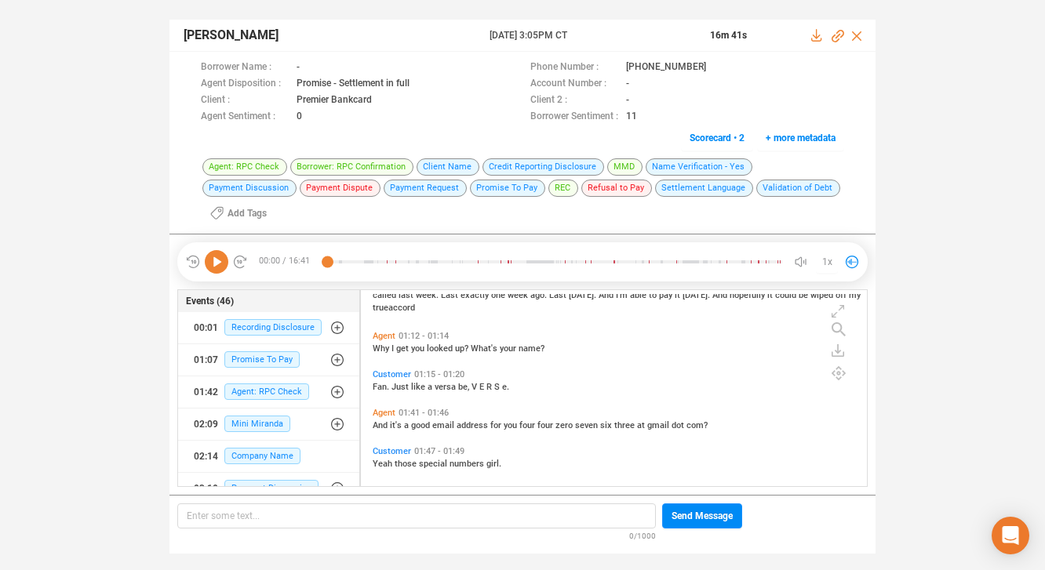
scroll to position [370, 0]
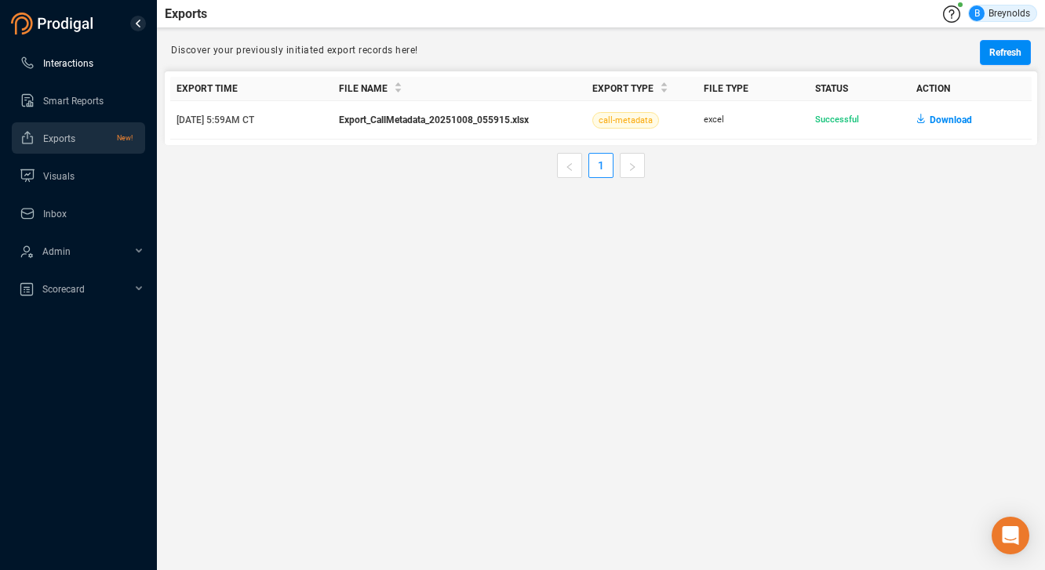
click at [57, 63] on span "Interactions" at bounding box center [68, 63] width 50 height 11
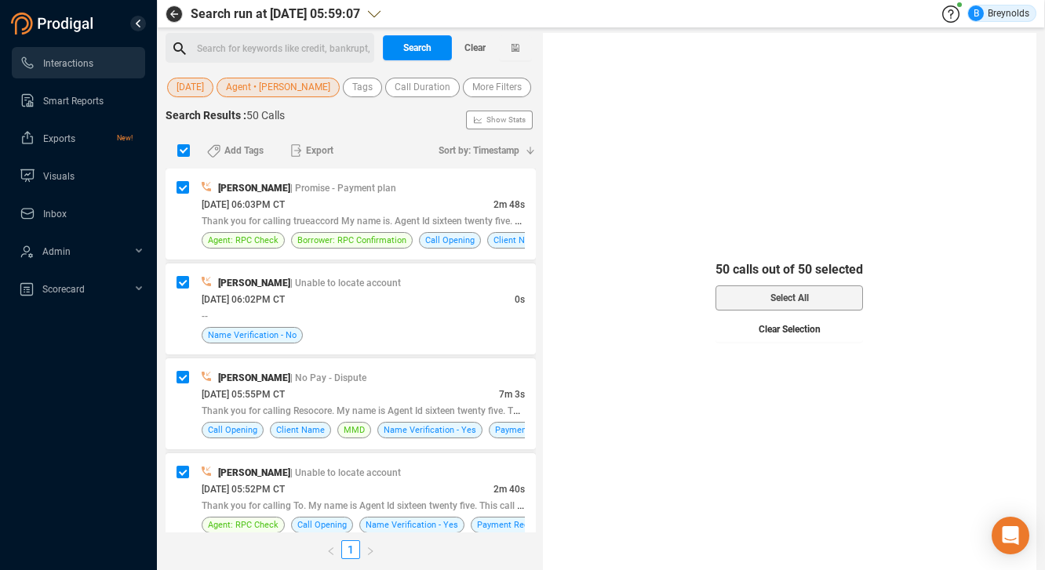
click at [746, 326] on button "Clear Selection" at bounding box center [789, 329] width 147 height 25
checkbox input "false"
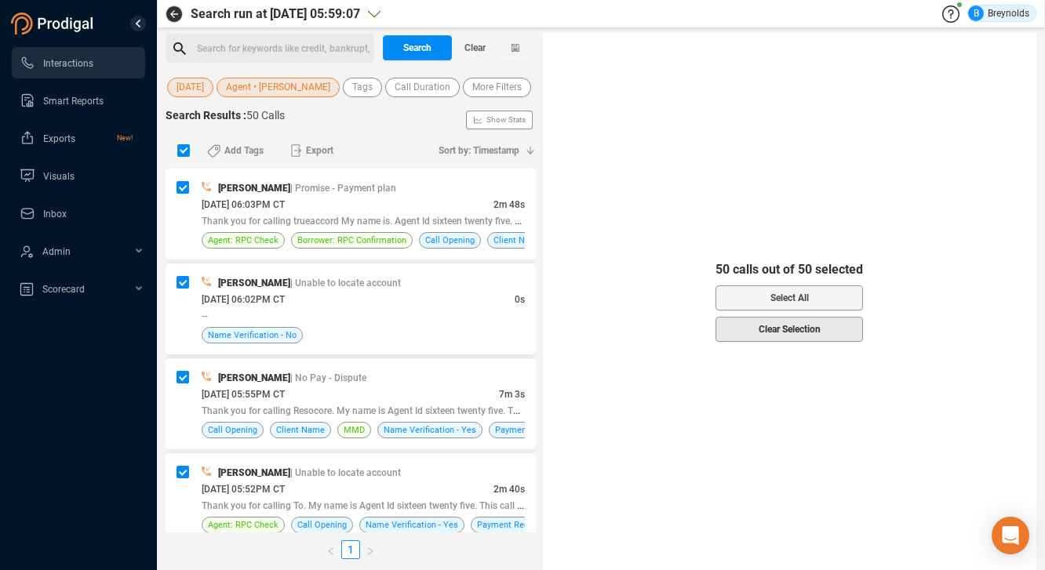
checkbox input "false"
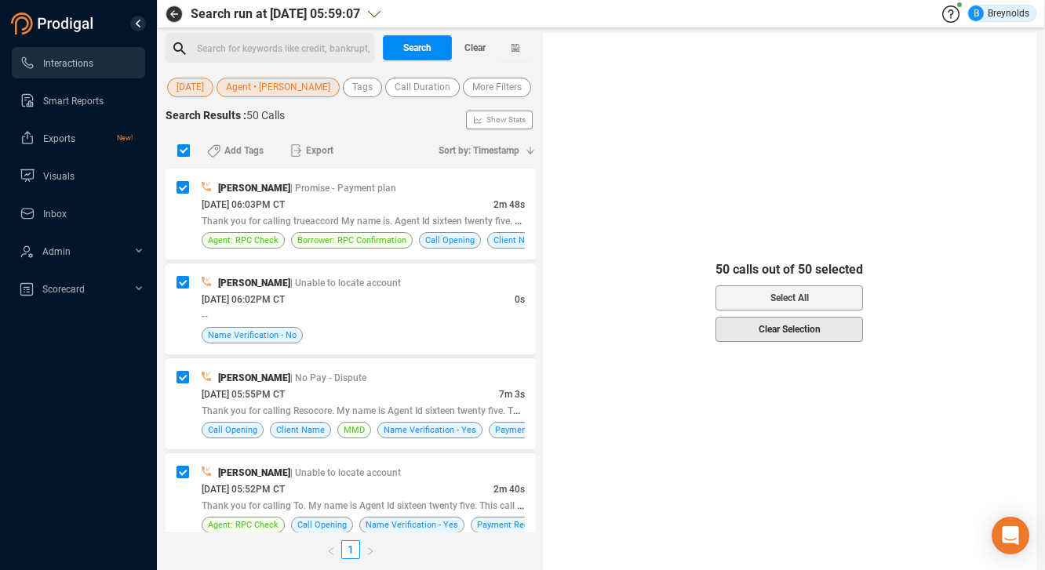
checkbox input "false"
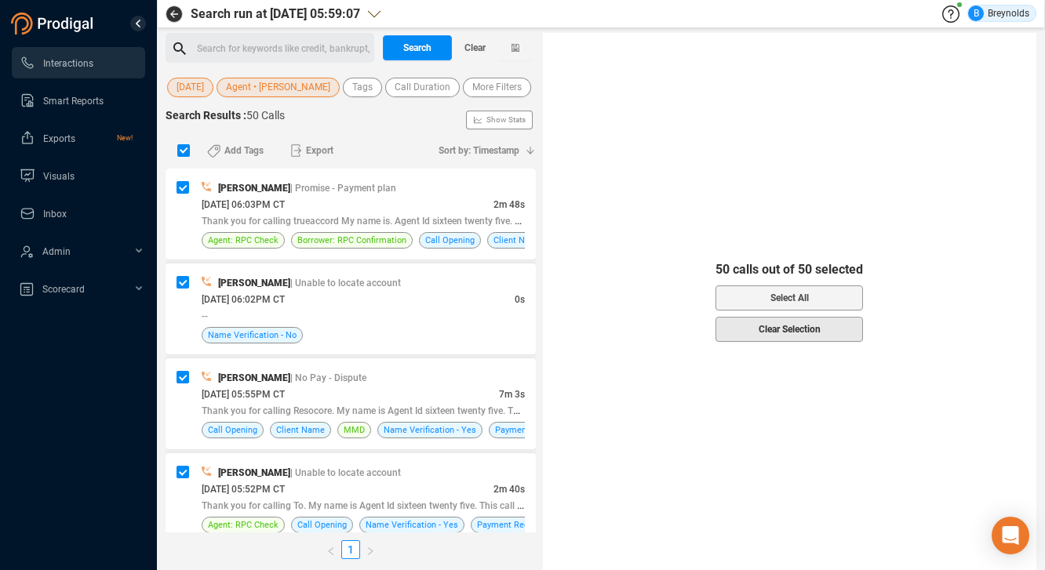
checkbox input "false"
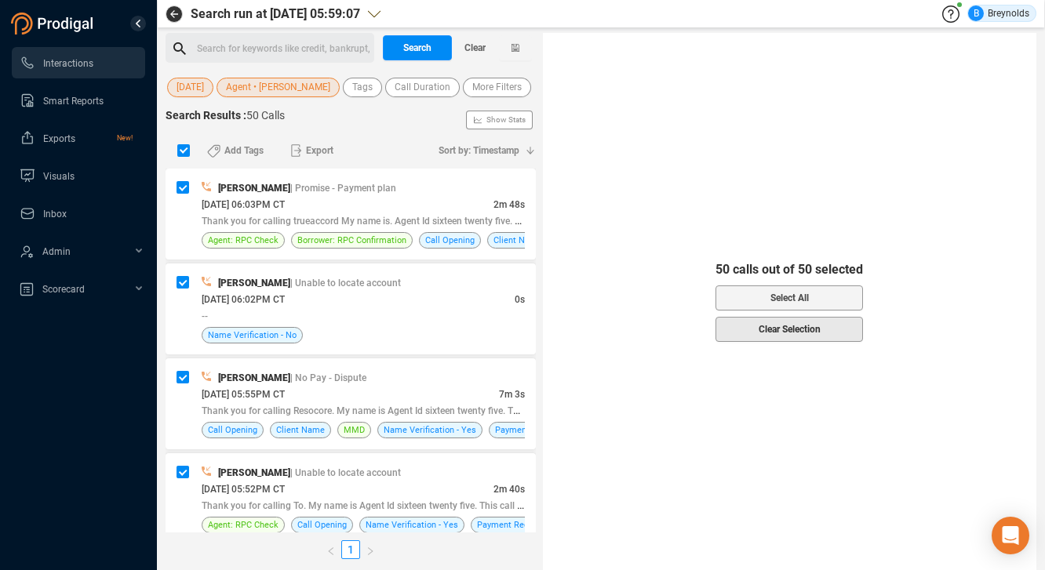
checkbox input "false"
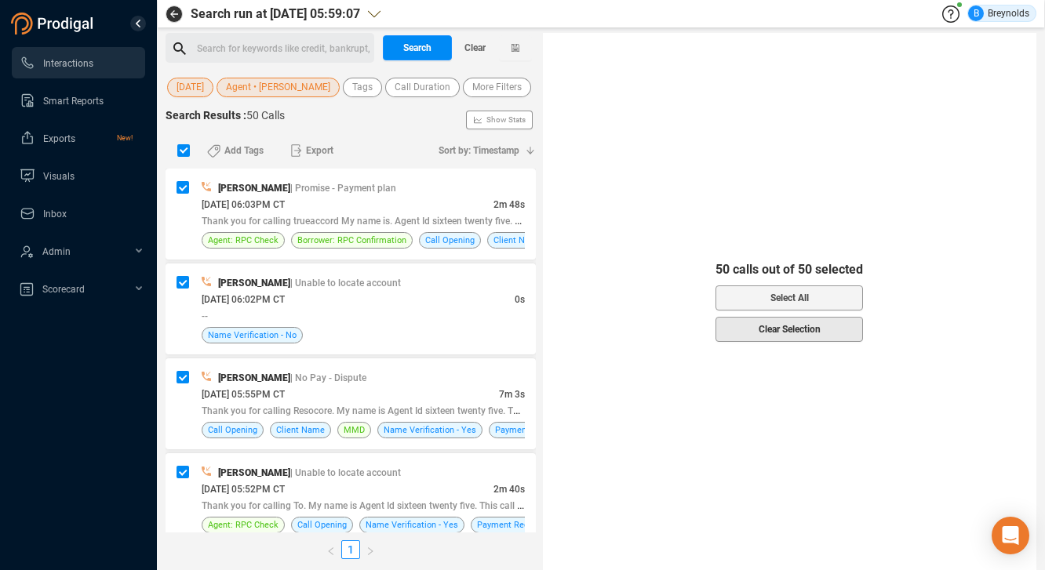
checkbox input "false"
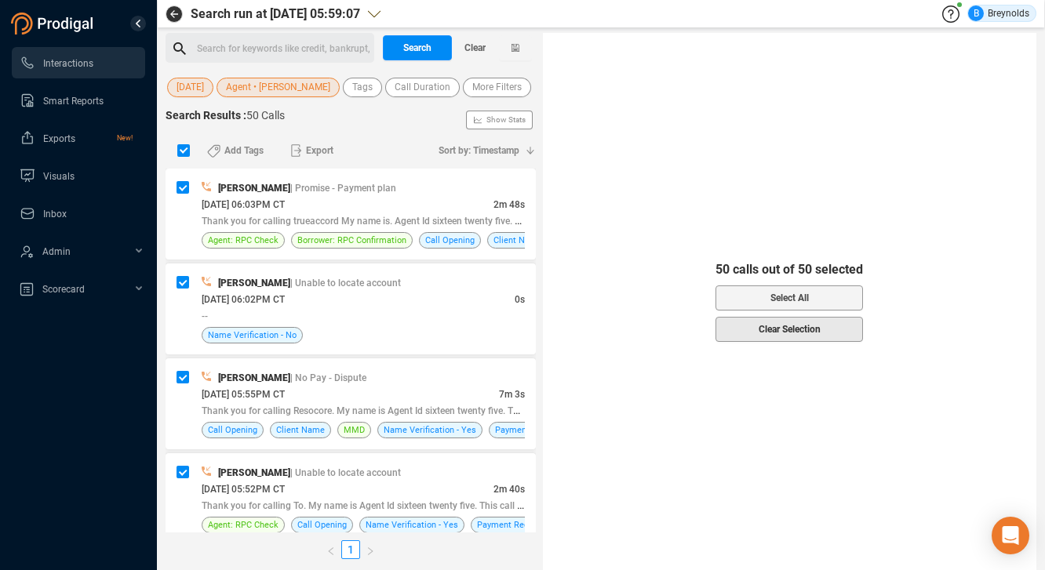
checkbox input "false"
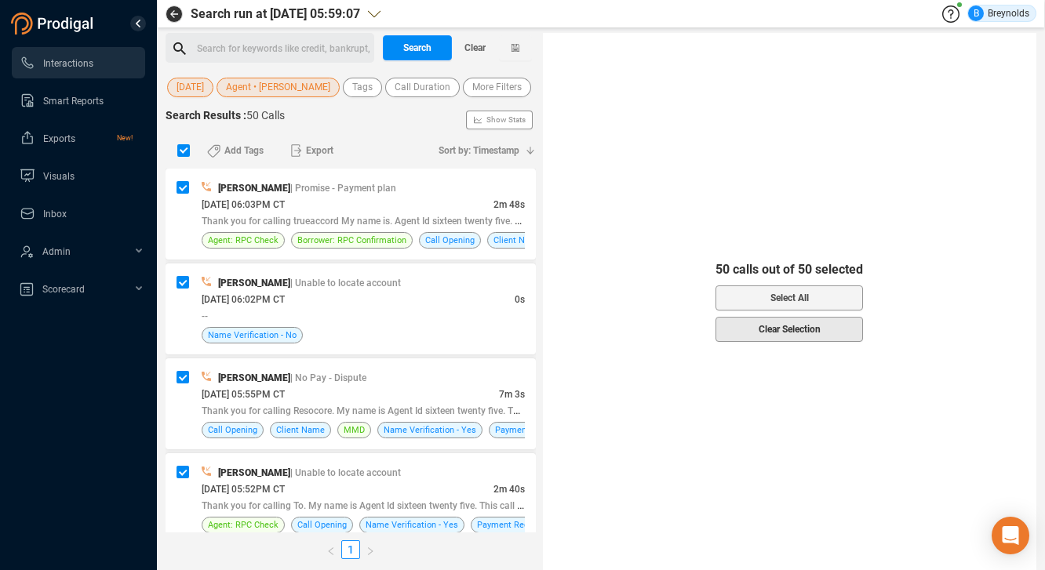
checkbox input "false"
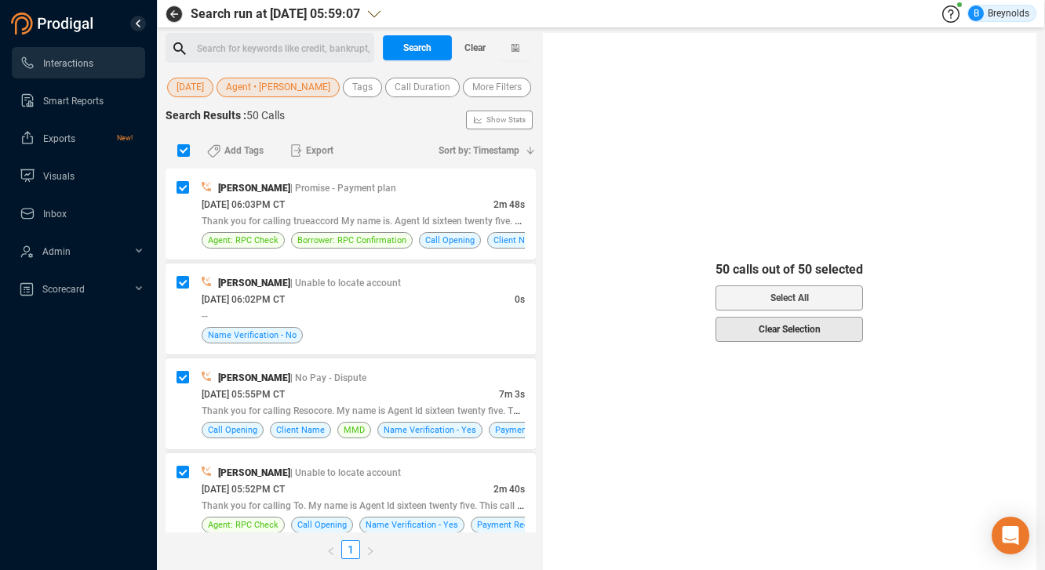
checkbox input "false"
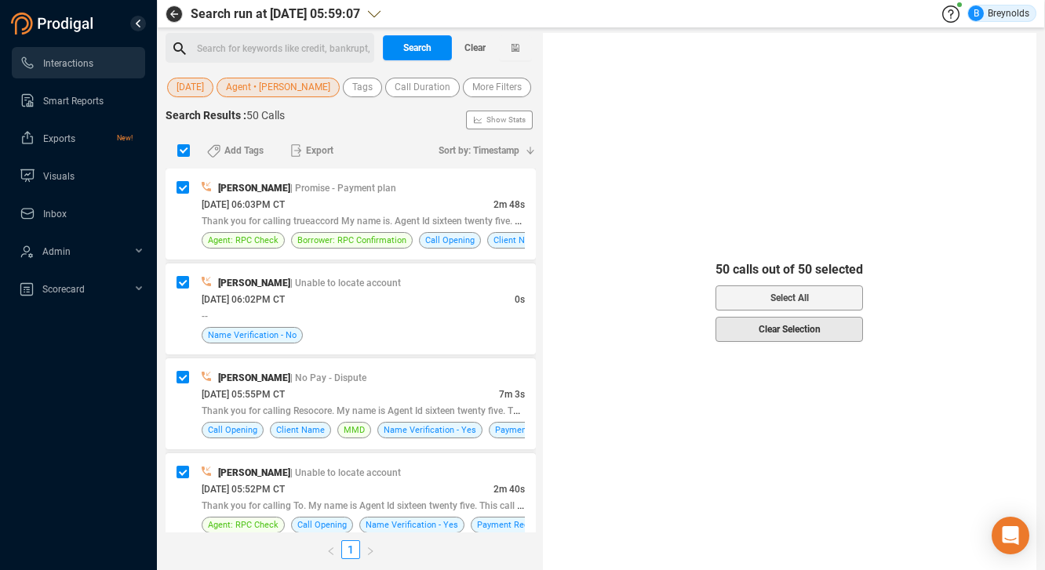
checkbox input "false"
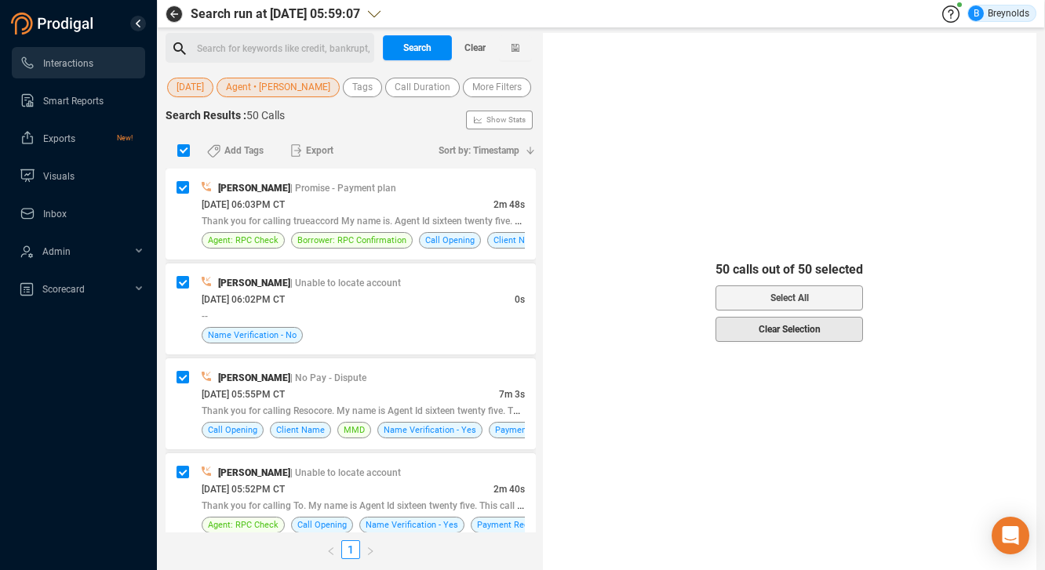
checkbox input "false"
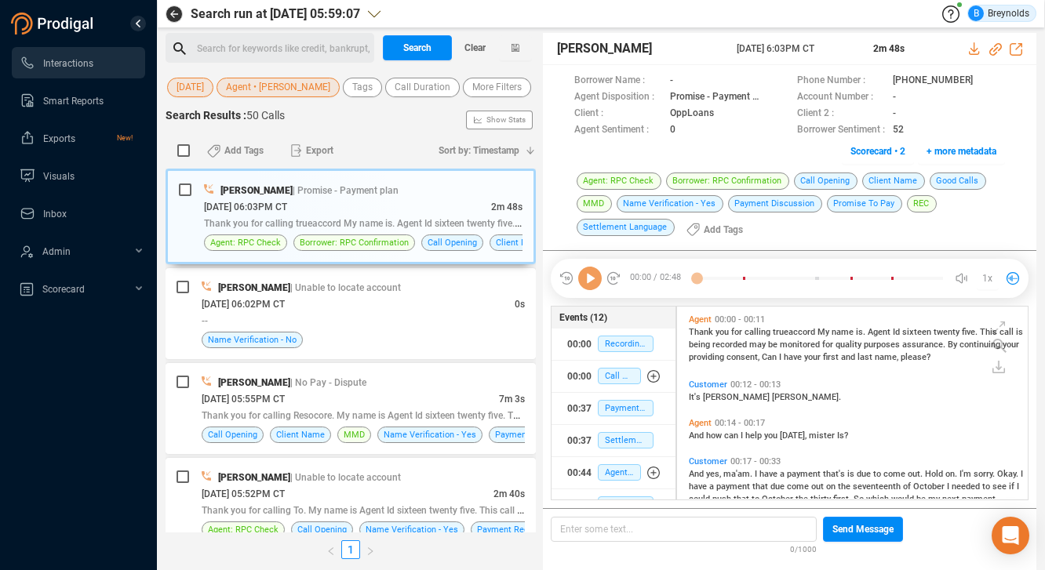
scroll to position [190, 343]
click at [265, 87] on span "Agent • Ne'vaeh Gilmore" at bounding box center [278, 88] width 104 height 20
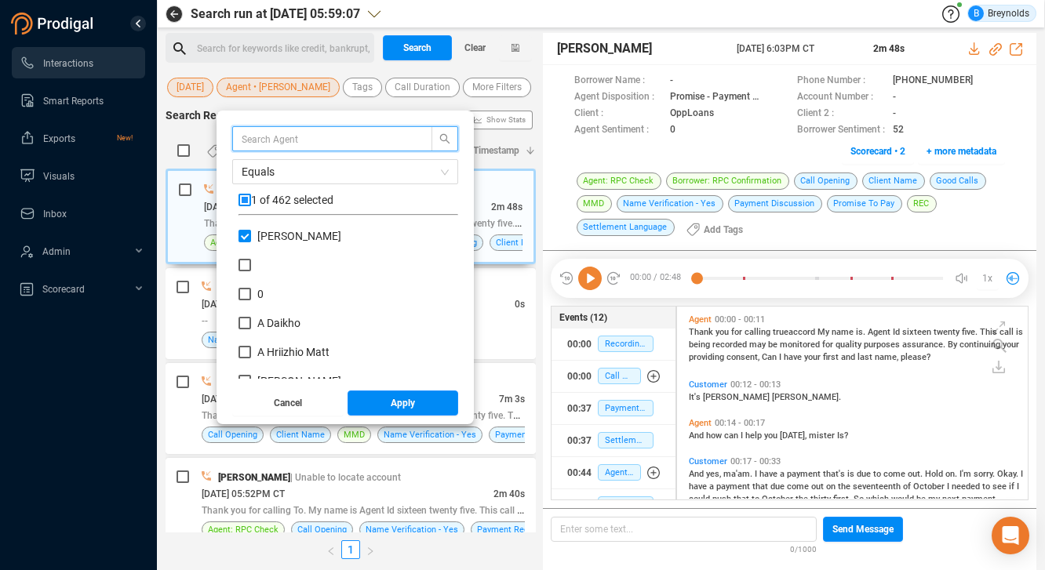
scroll to position [147, 212]
click at [251, 237] on input "Ne'vaeh Gilmore" at bounding box center [245, 236] width 13 height 13
checkbox input "false"
click at [294, 142] on input "text" at bounding box center [325, 138] width 166 height 17
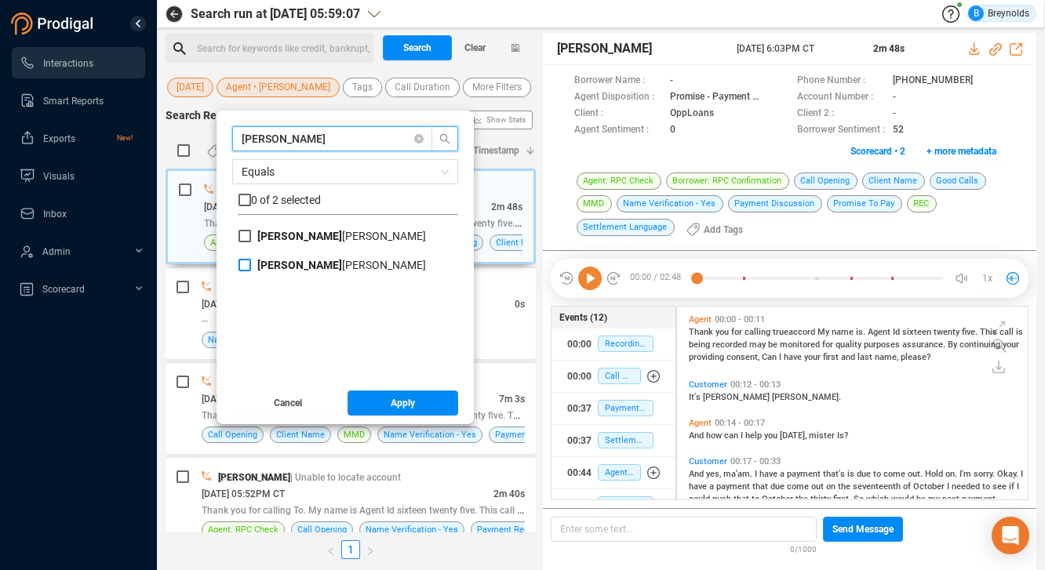
type input "nina"
click at [251, 263] on input "Nina Harold-Nwachukwu" at bounding box center [245, 265] width 13 height 13
checkbox input "true"
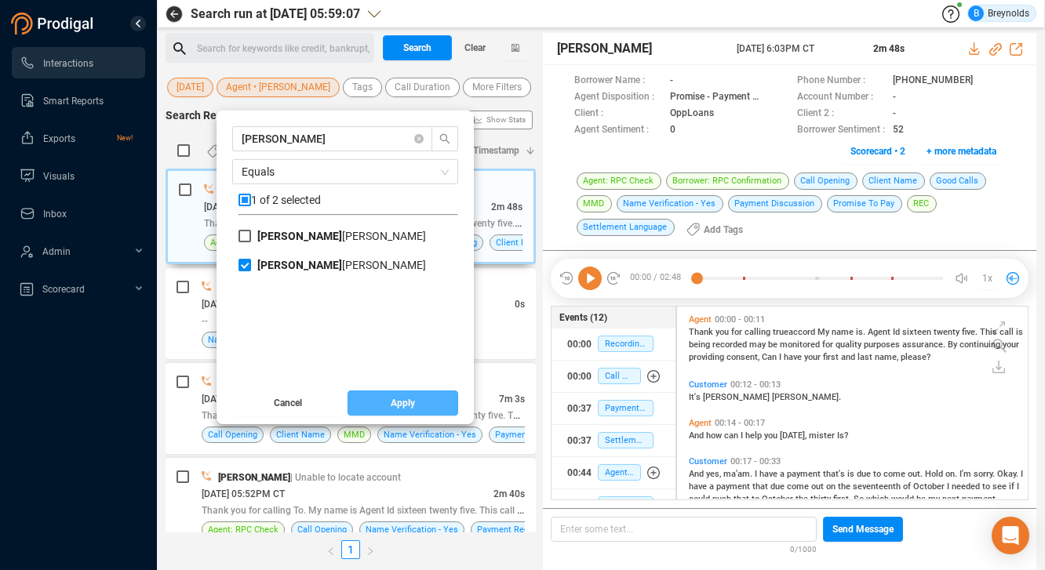
click at [415, 402] on span "Apply" at bounding box center [403, 403] width 24 height 25
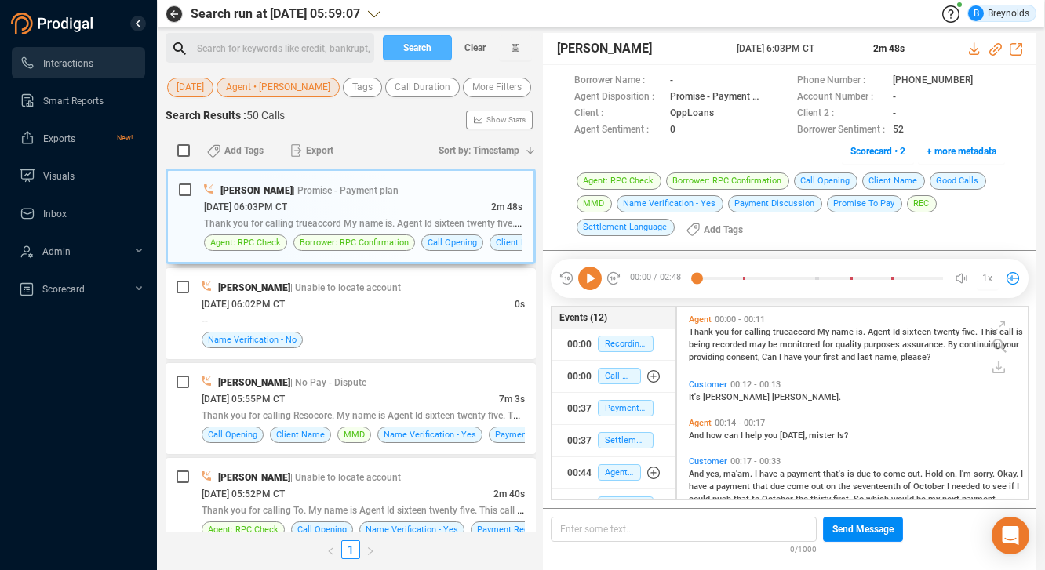
click at [429, 47] on span "Search" at bounding box center [417, 47] width 28 height 25
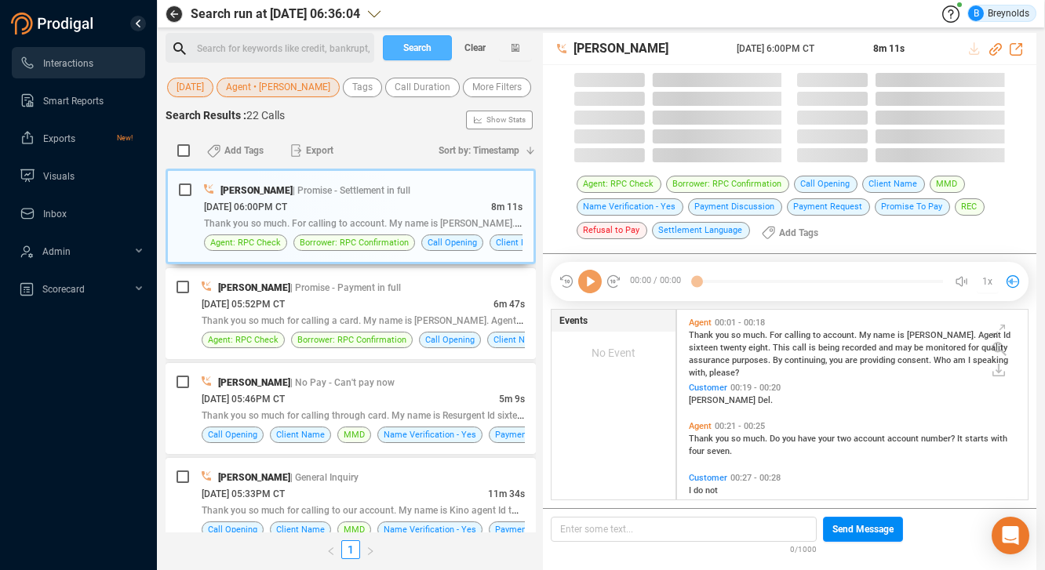
scroll to position [190, 343]
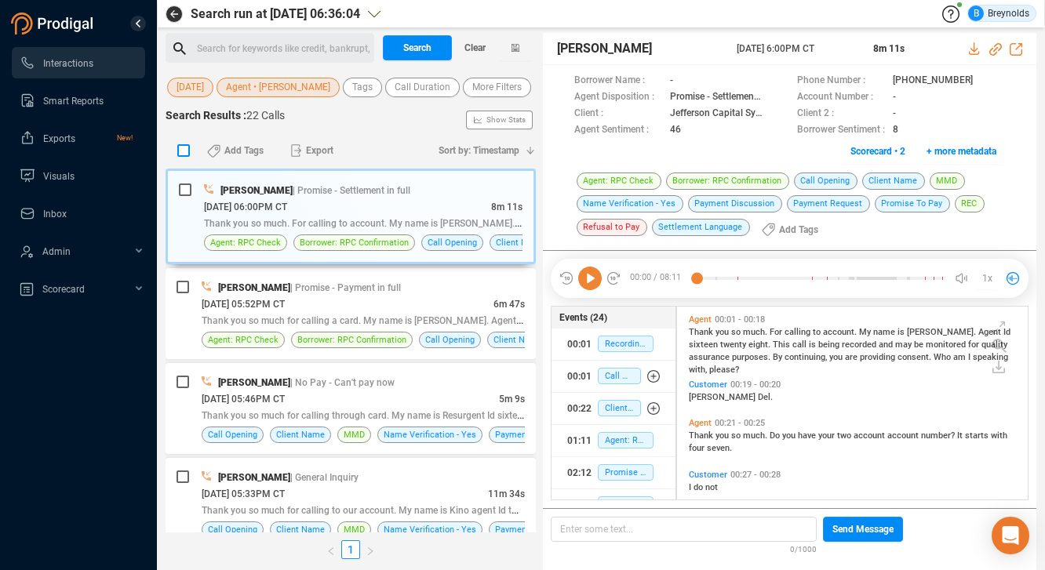
click at [185, 157] on input "checkbox" at bounding box center [183, 150] width 13 height 13
checkbox input "true"
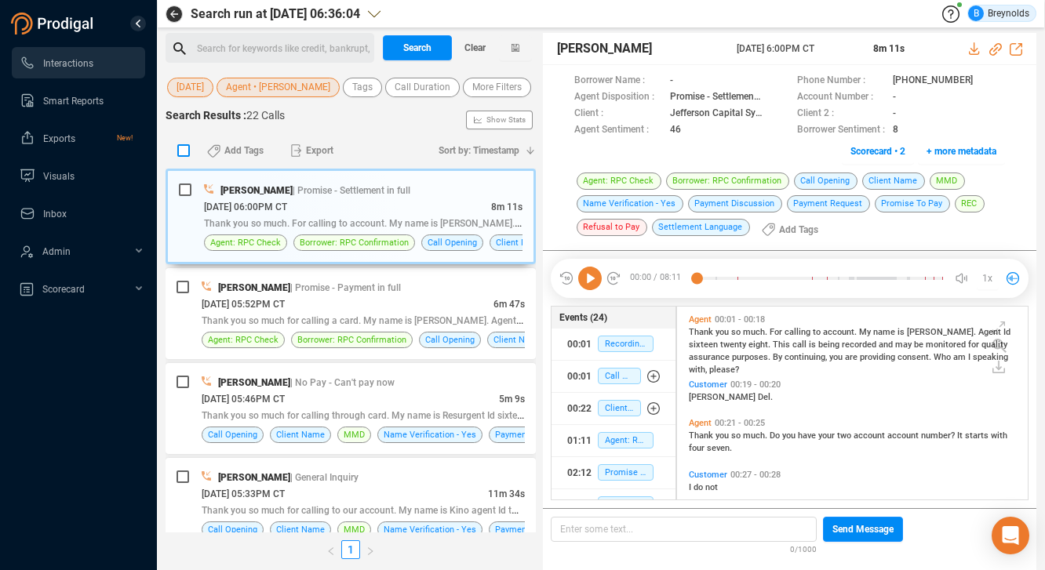
checkbox input "true"
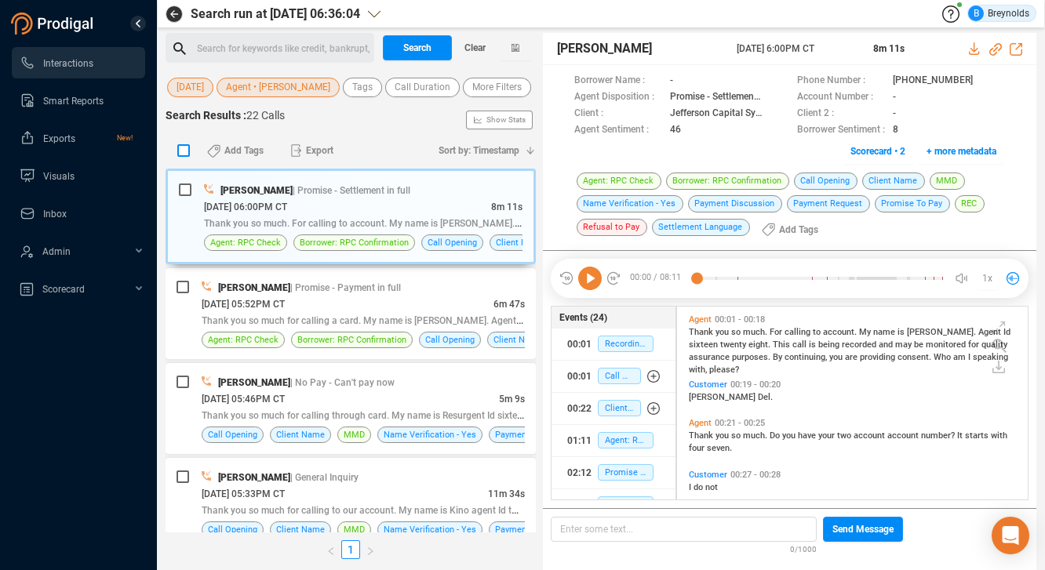
checkbox input "true"
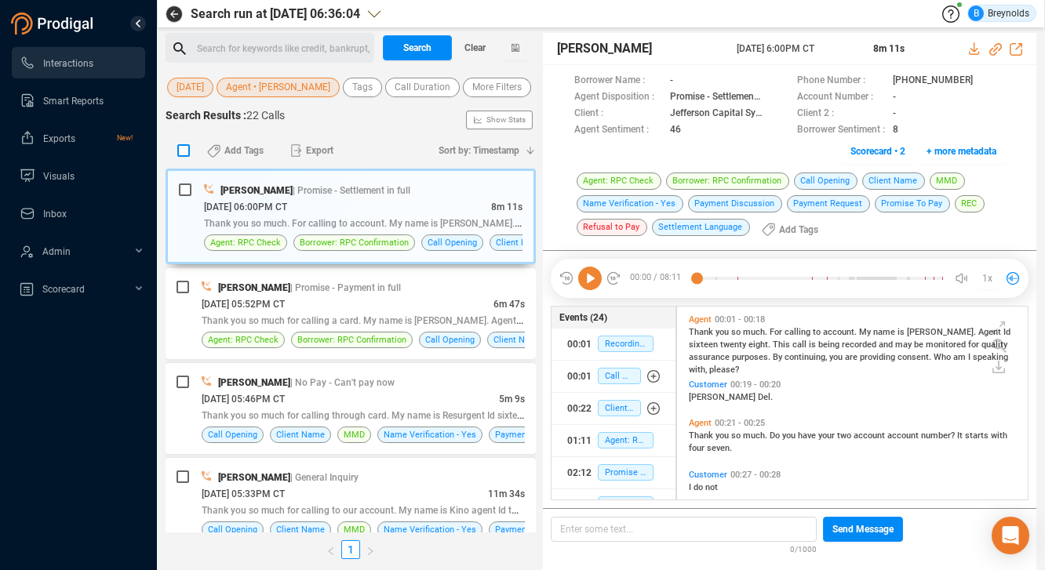
checkbox input "true"
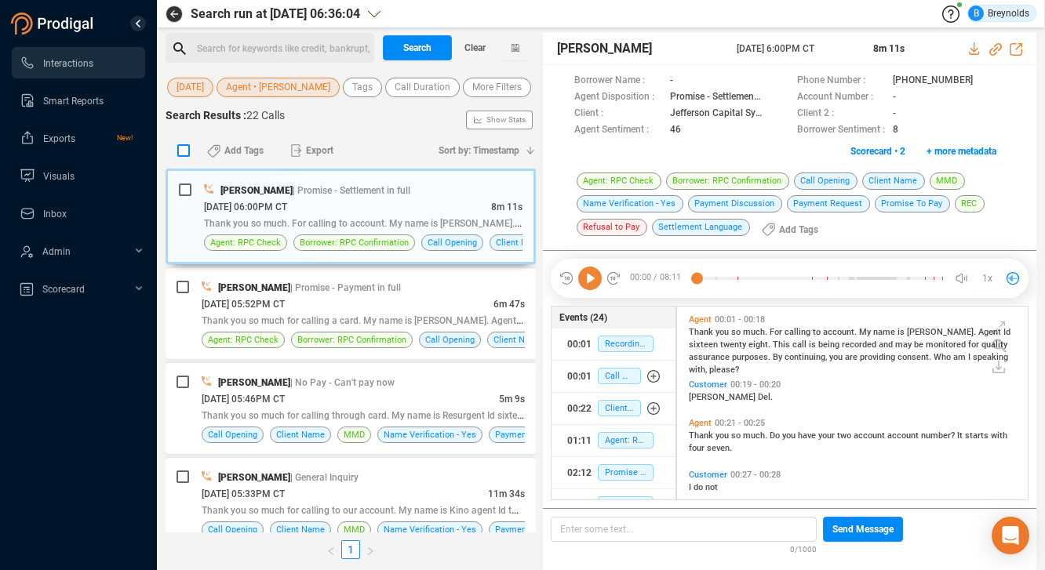
checkbox input "true"
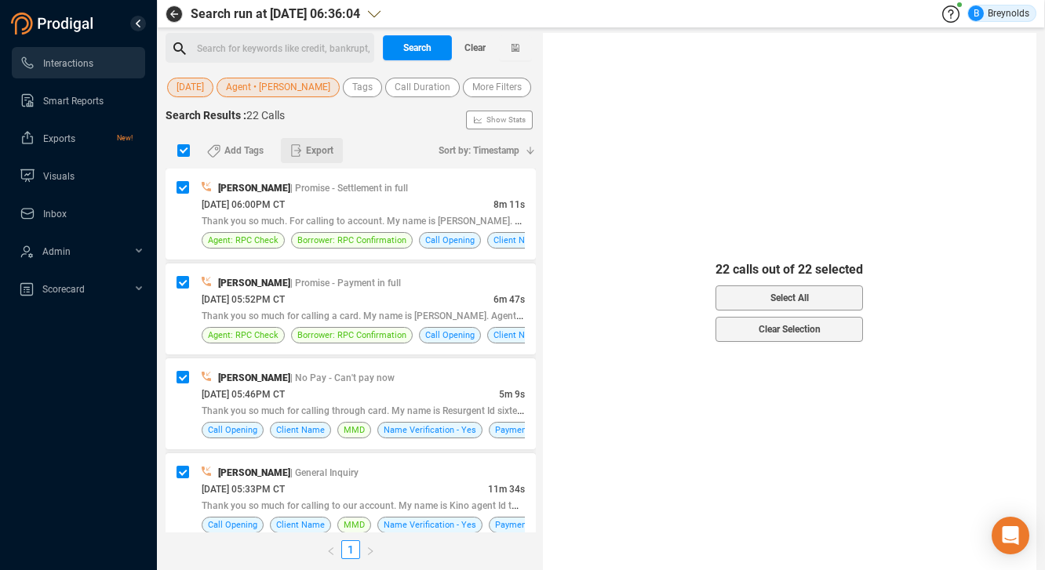
click at [324, 163] on span "Export" at bounding box center [319, 150] width 27 height 25
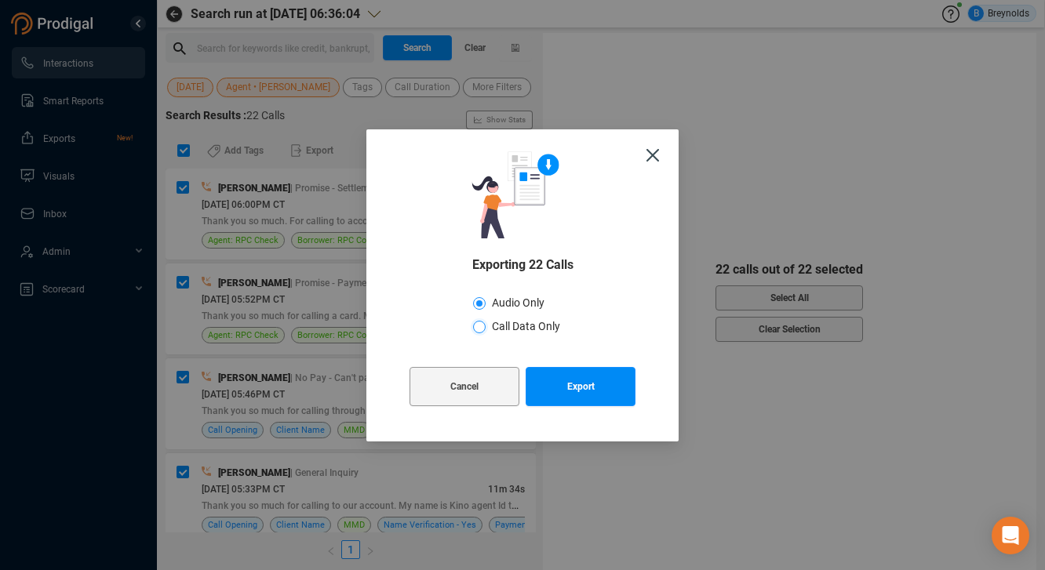
click at [481, 326] on input "Call Data Only" at bounding box center [479, 327] width 13 height 13
radio input "true"
radio input "false"
click at [567, 393] on span "Export" at bounding box center [580, 386] width 27 height 39
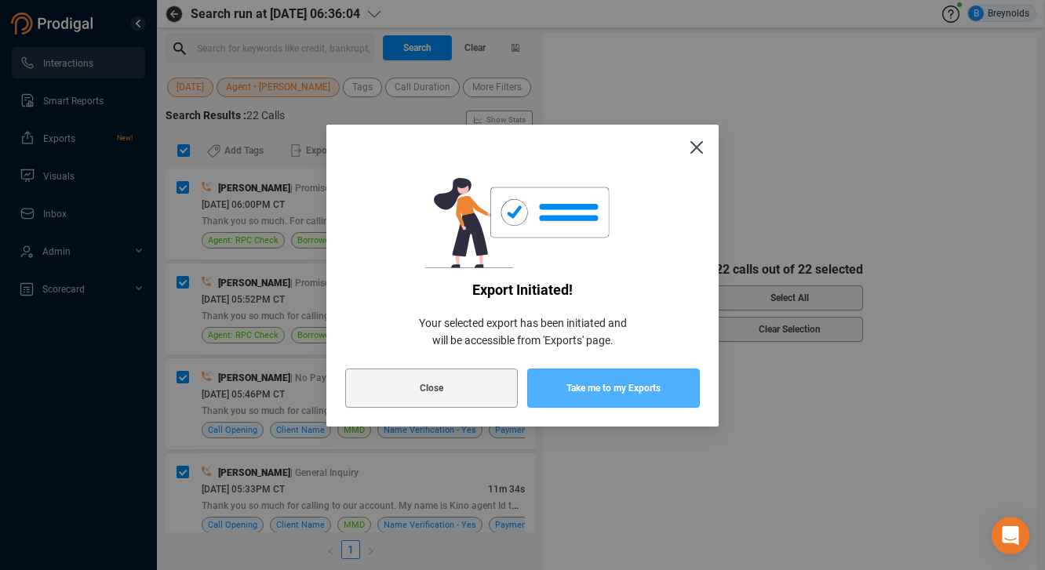
click at [606, 393] on span "Take me to my Exports" at bounding box center [613, 388] width 94 height 39
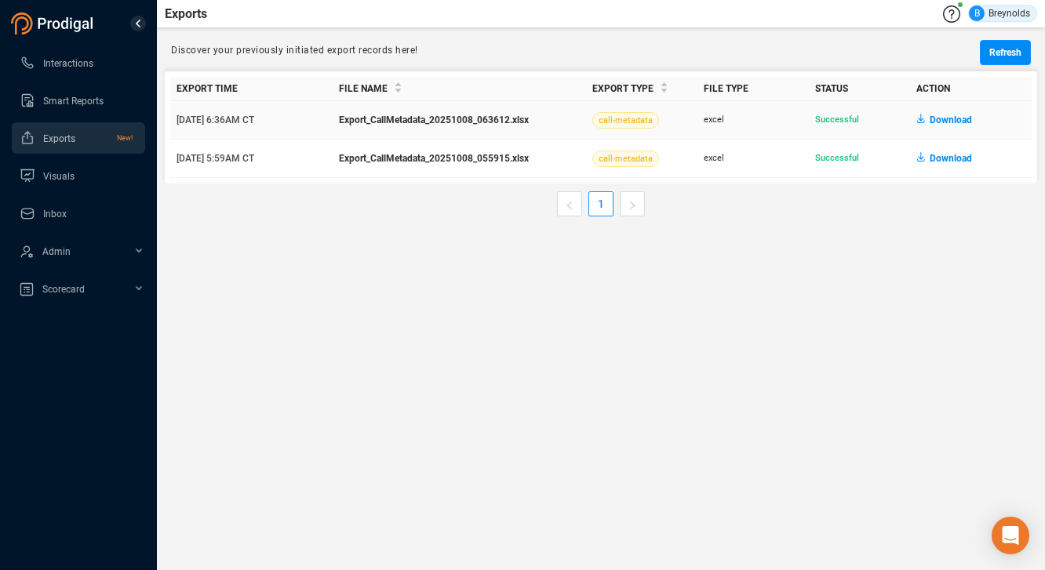
click at [934, 120] on span "Download" at bounding box center [951, 119] width 42 height 25
click at [79, 63] on span "Interactions" at bounding box center [68, 63] width 50 height 11
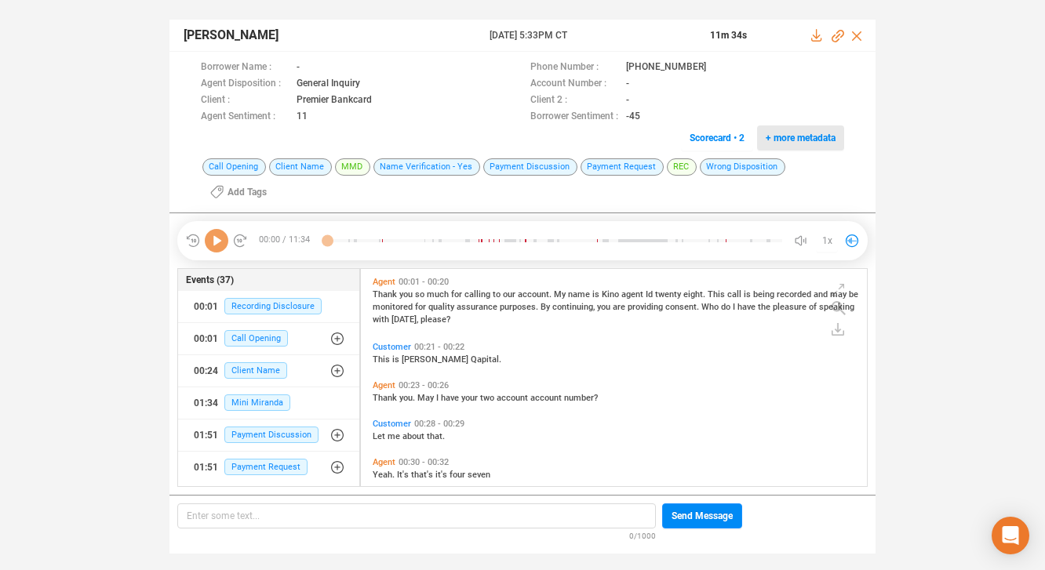
scroll to position [214, 498]
click at [713, 65] on icon at bounding box center [717, 66] width 8 height 9
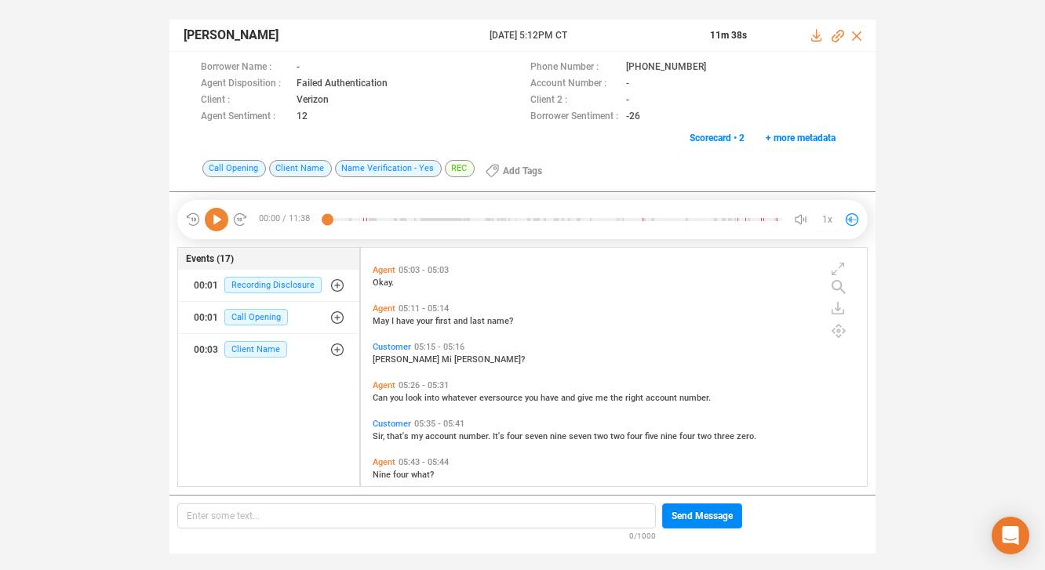
scroll to position [1528, 0]
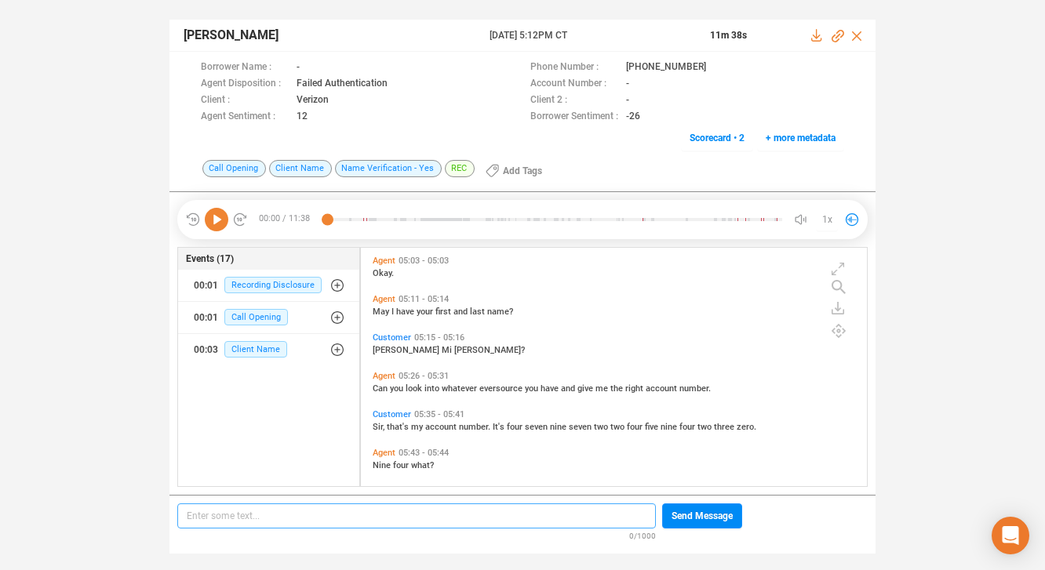
click at [455, 515] on p "Enter some text... ﻿" at bounding box center [417, 516] width 460 height 17
click at [228, 511] on span "4797224594230" at bounding box center [222, 516] width 71 height 11
copy span "4797224594230"
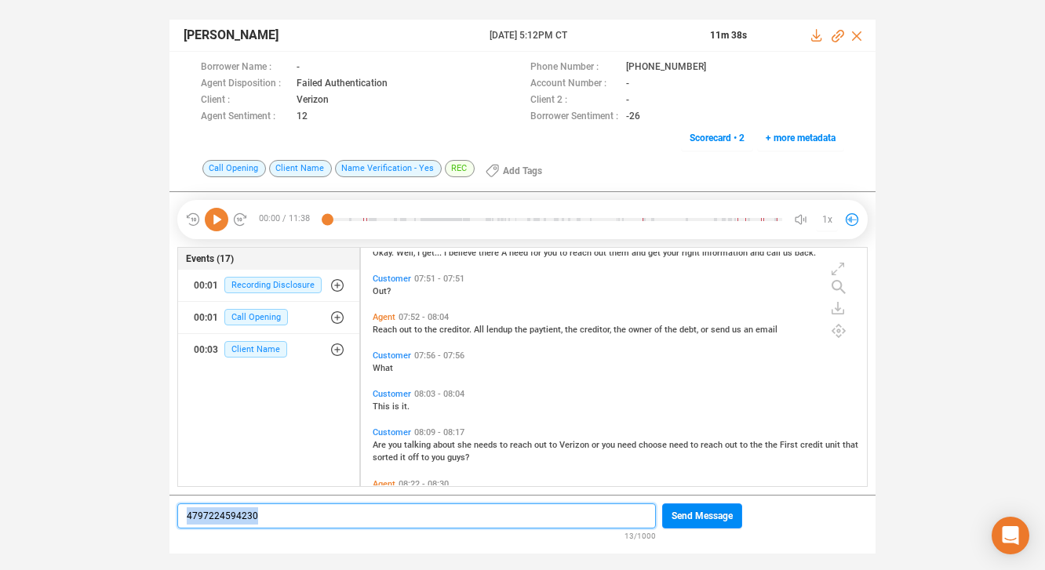
scroll to position [2736, 0]
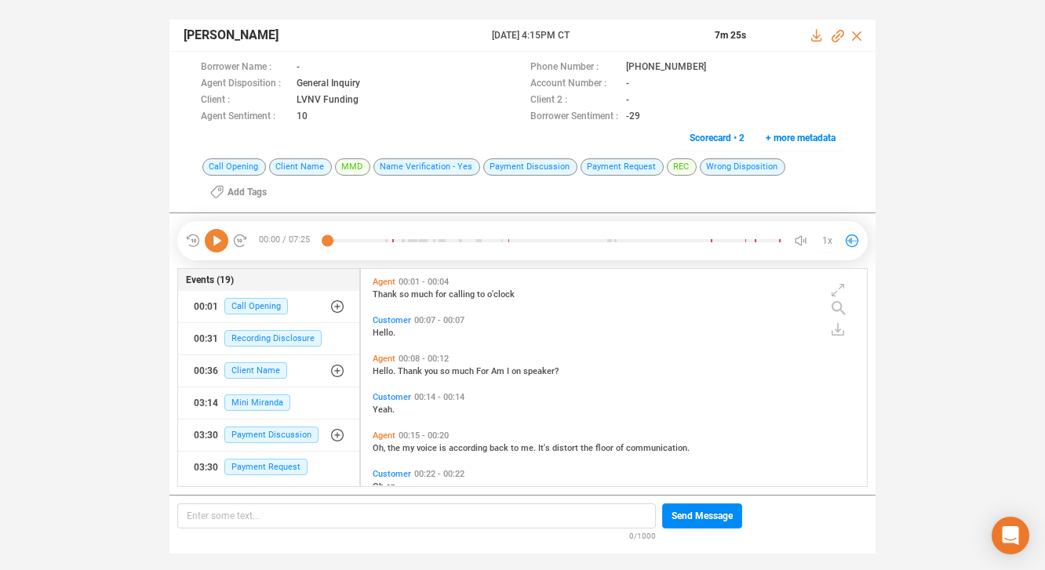
scroll to position [214, 498]
click at [713, 66] on icon at bounding box center [719, 68] width 13 height 13
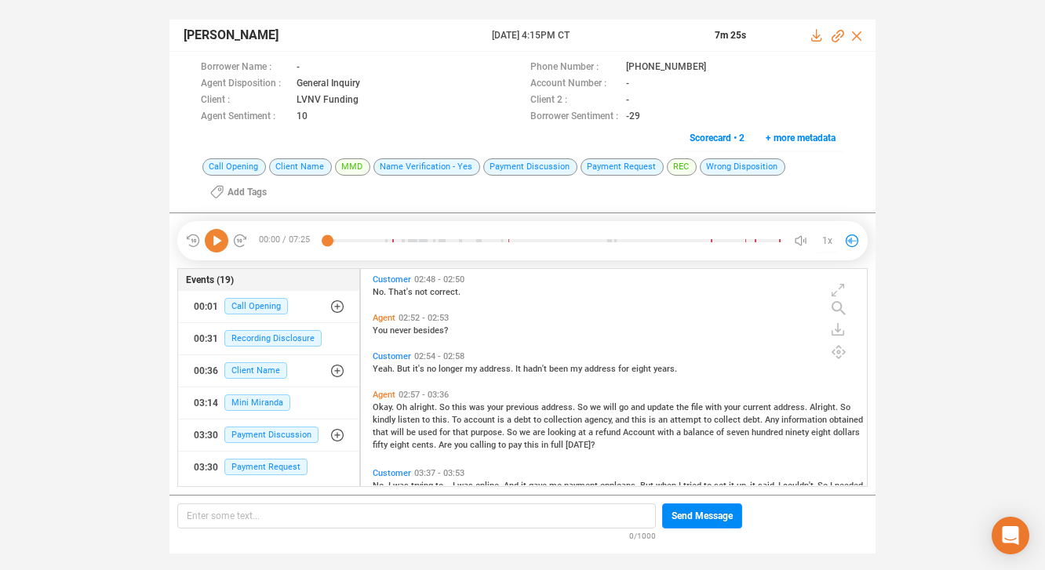
scroll to position [1134, 0]
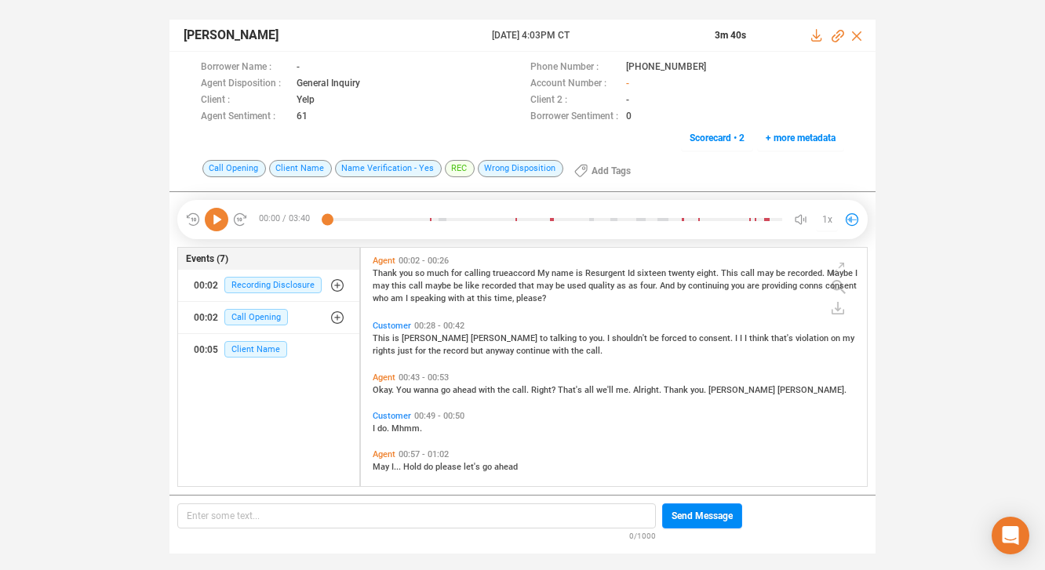
scroll to position [235, 498]
click at [713, 66] on icon at bounding box center [719, 68] width 13 height 13
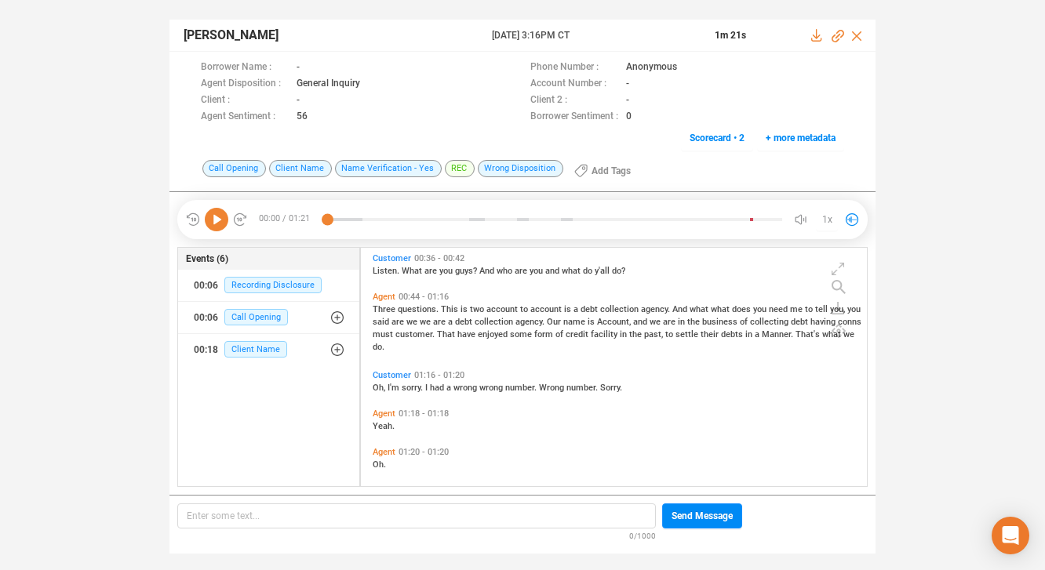
scroll to position [139, 0]
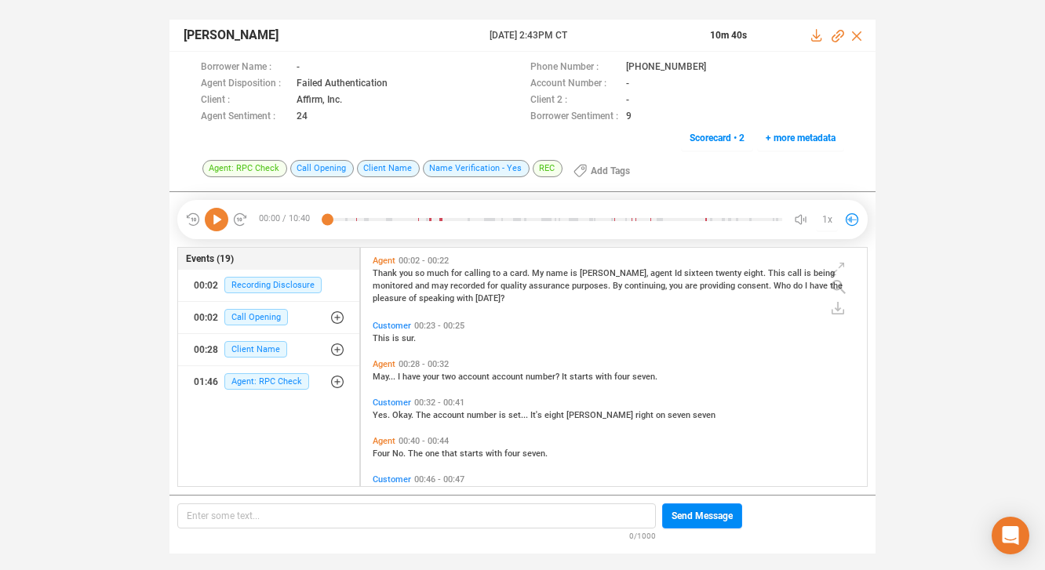
scroll to position [235, 498]
click at [713, 67] on icon at bounding box center [719, 68] width 13 height 13
click at [457, 297] on span "with" at bounding box center [466, 298] width 19 height 10
click at [213, 222] on icon at bounding box center [217, 220] width 24 height 24
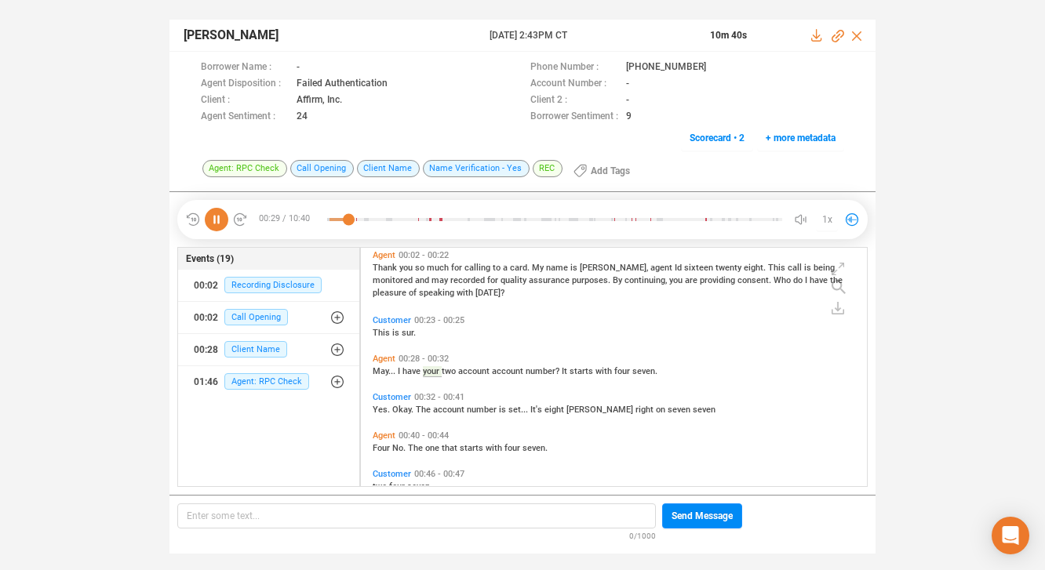
click at [213, 222] on icon at bounding box center [217, 220] width 24 height 24
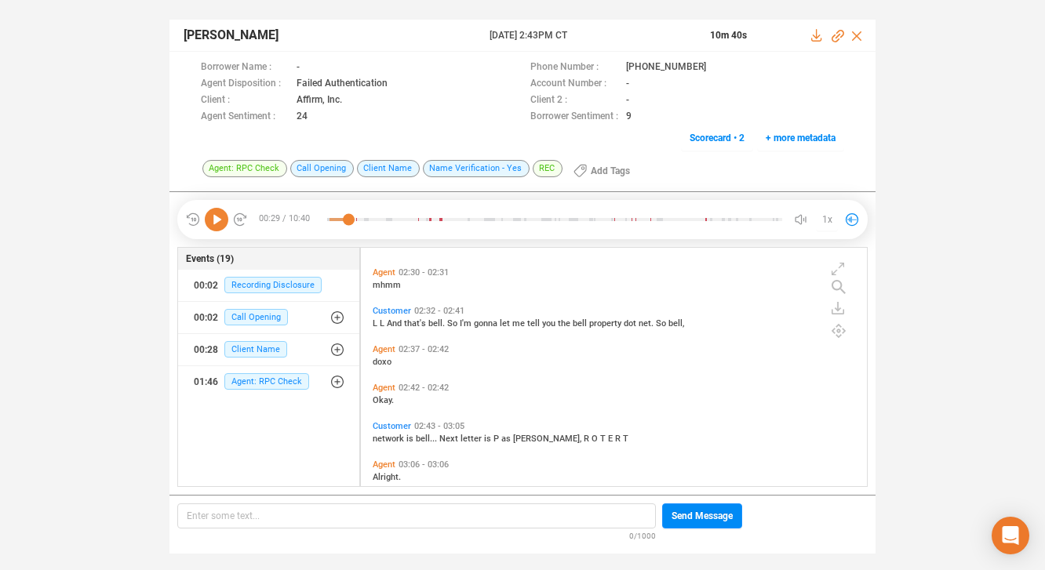
scroll to position [1111, 0]
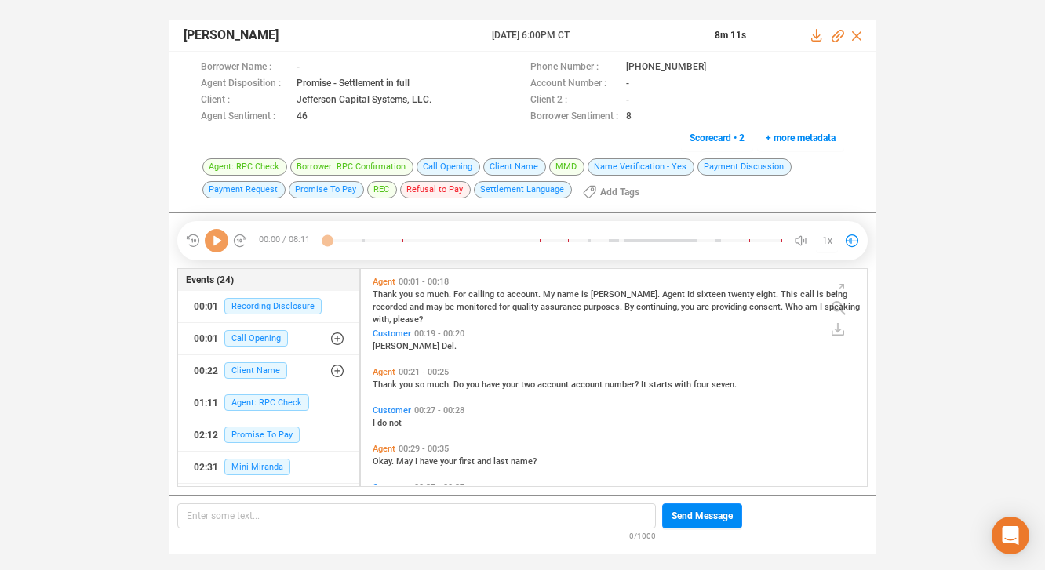
scroll to position [214, 498]
click at [713, 67] on icon at bounding box center [717, 66] width 8 height 9
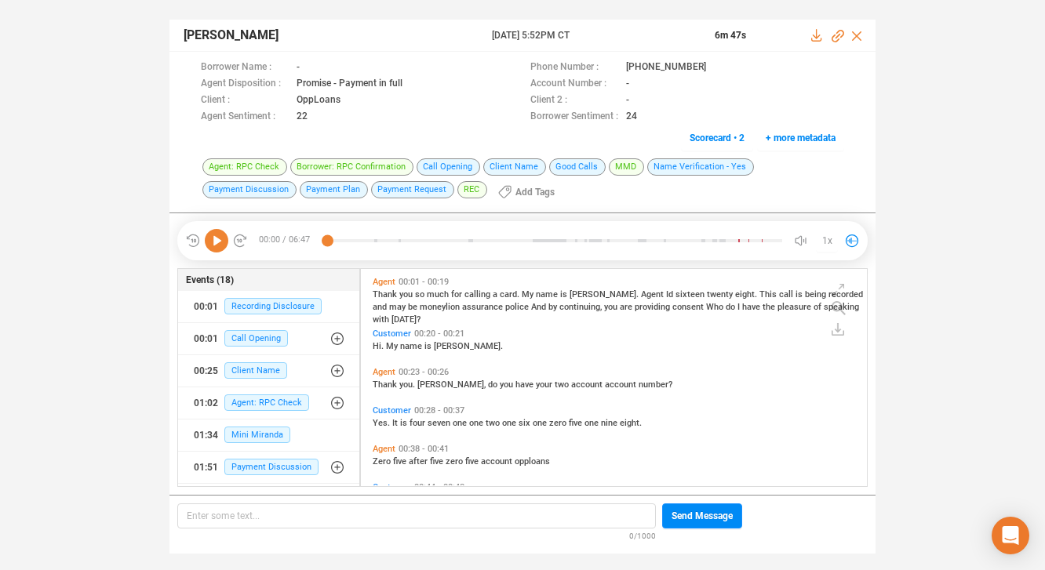
scroll to position [214, 498]
click at [713, 67] on icon at bounding box center [719, 68] width 13 height 13
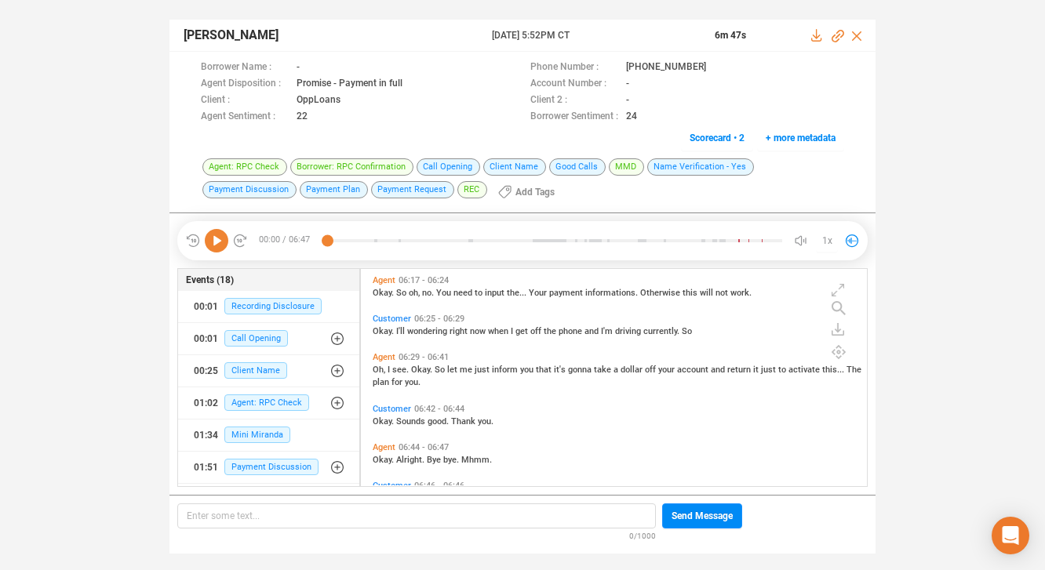
scroll to position [2020, 0]
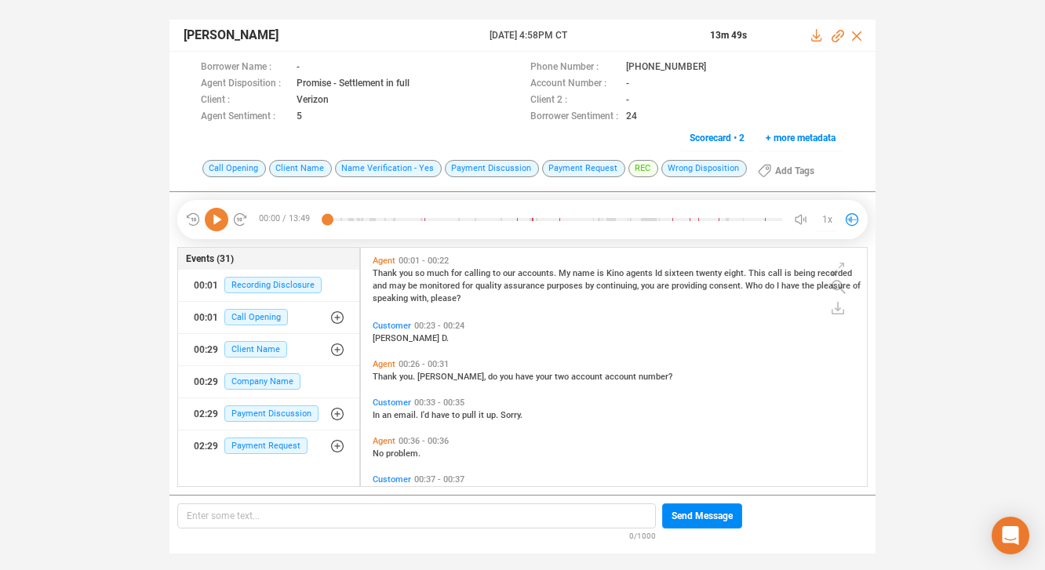
scroll to position [235, 498]
click at [713, 64] on icon at bounding box center [719, 68] width 13 height 13
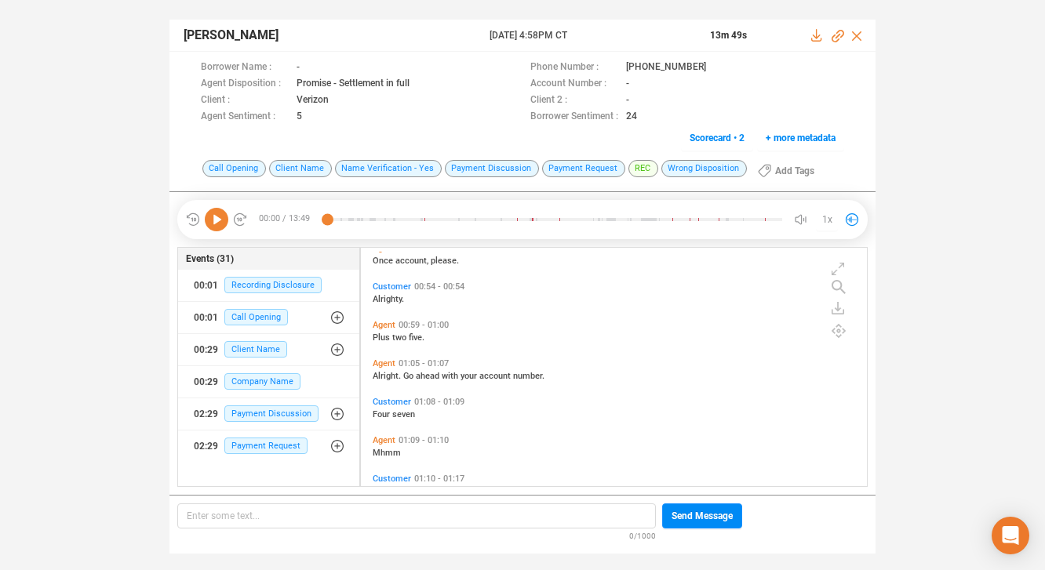
scroll to position [352, 0]
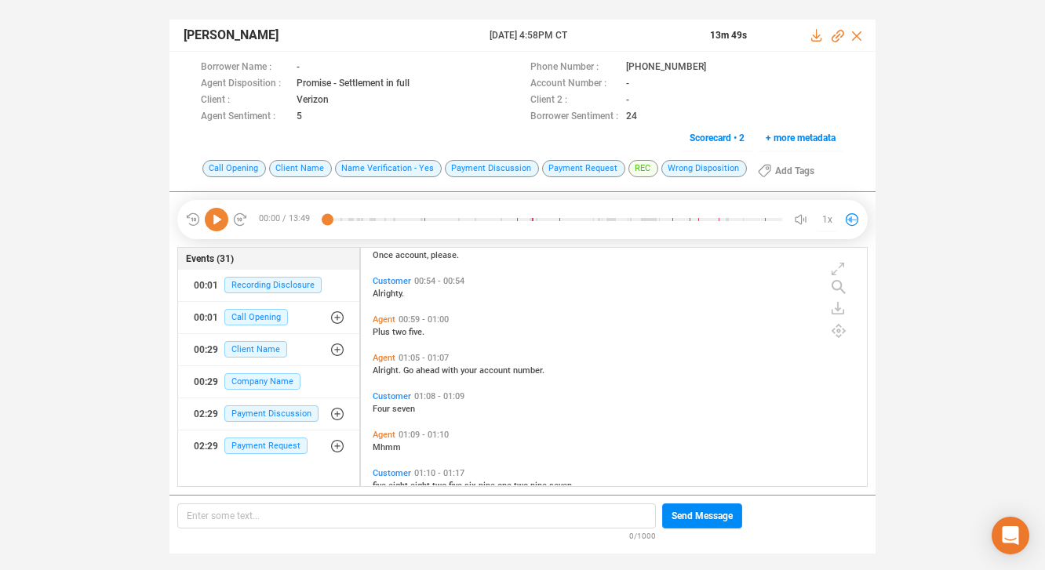
click at [389, 355] on span "Agent" at bounding box center [384, 358] width 23 height 10
click at [216, 219] on icon at bounding box center [217, 220] width 24 height 24
click at [217, 216] on icon at bounding box center [217, 220] width 24 height 24
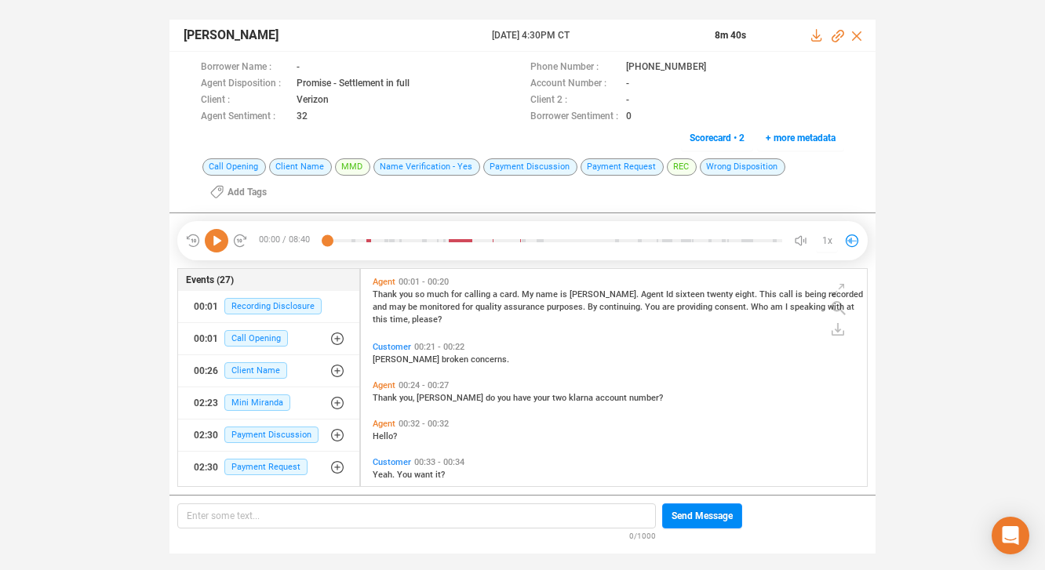
scroll to position [214, 498]
click at [713, 68] on icon at bounding box center [719, 68] width 13 height 13
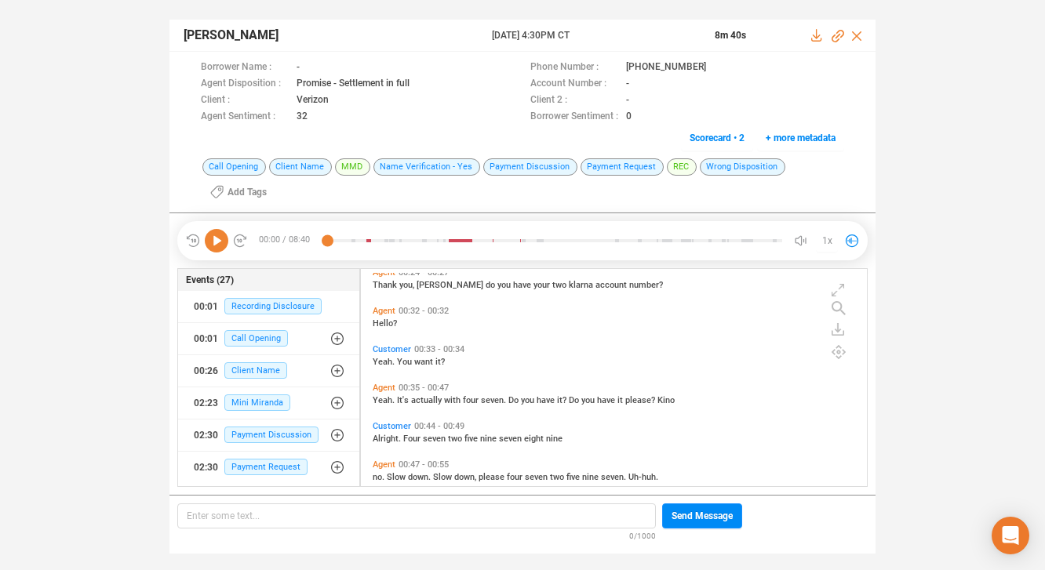
scroll to position [119, 0]
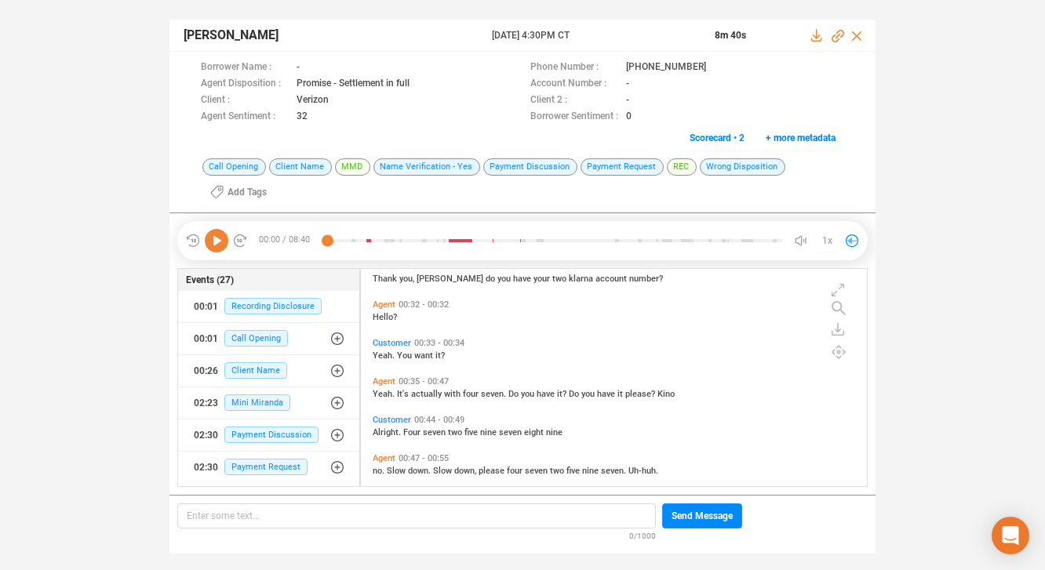
click at [557, 391] on span "it?" at bounding box center [563, 394] width 12 height 10
click at [209, 238] on icon at bounding box center [217, 241] width 24 height 24
click at [209, 240] on icon at bounding box center [217, 241] width 24 height 24
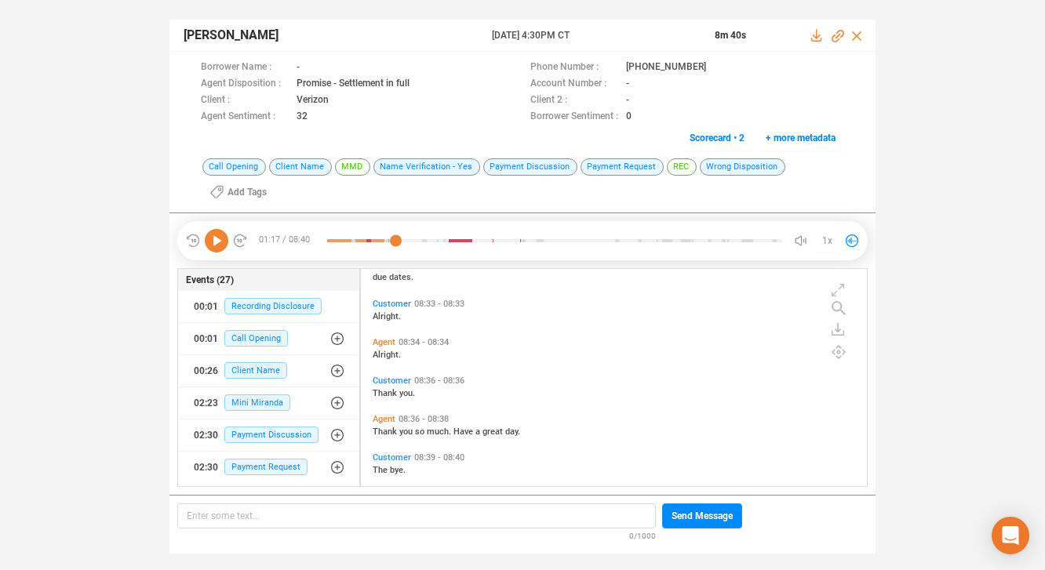
scroll to position [2871, 0]
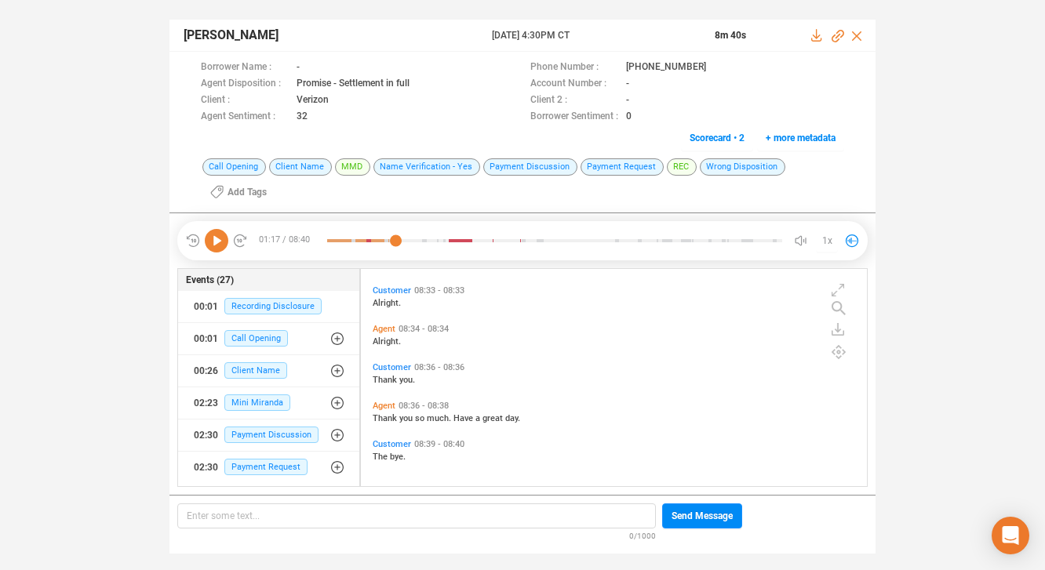
click at [381, 405] on span "Agent" at bounding box center [384, 406] width 23 height 10
click at [213, 237] on icon at bounding box center [217, 241] width 24 height 24
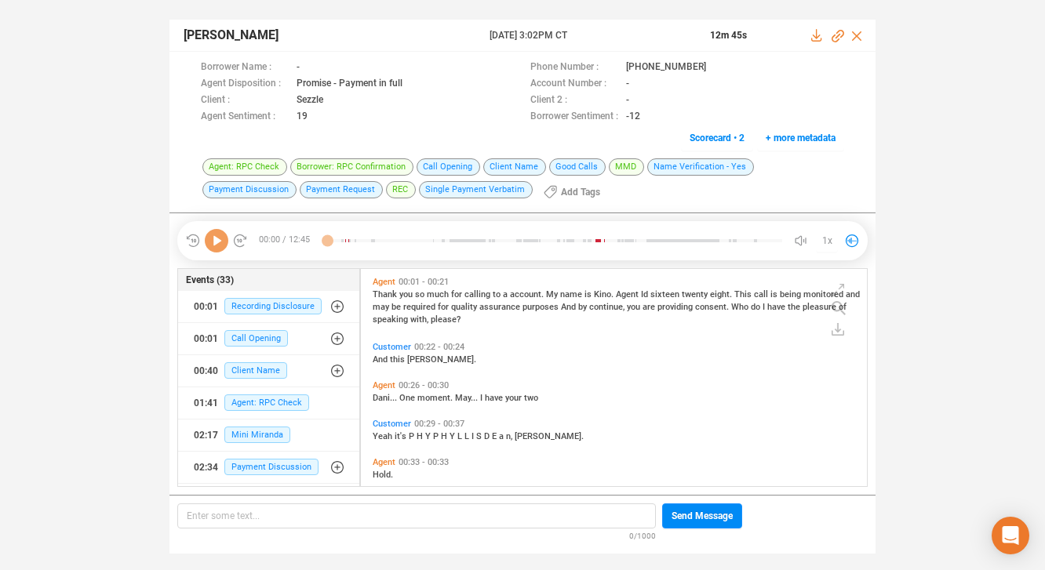
scroll to position [214, 498]
click at [713, 66] on icon at bounding box center [719, 68] width 13 height 13
click at [381, 346] on span "Customer" at bounding box center [392, 347] width 38 height 10
click at [213, 236] on icon at bounding box center [217, 241] width 24 height 24
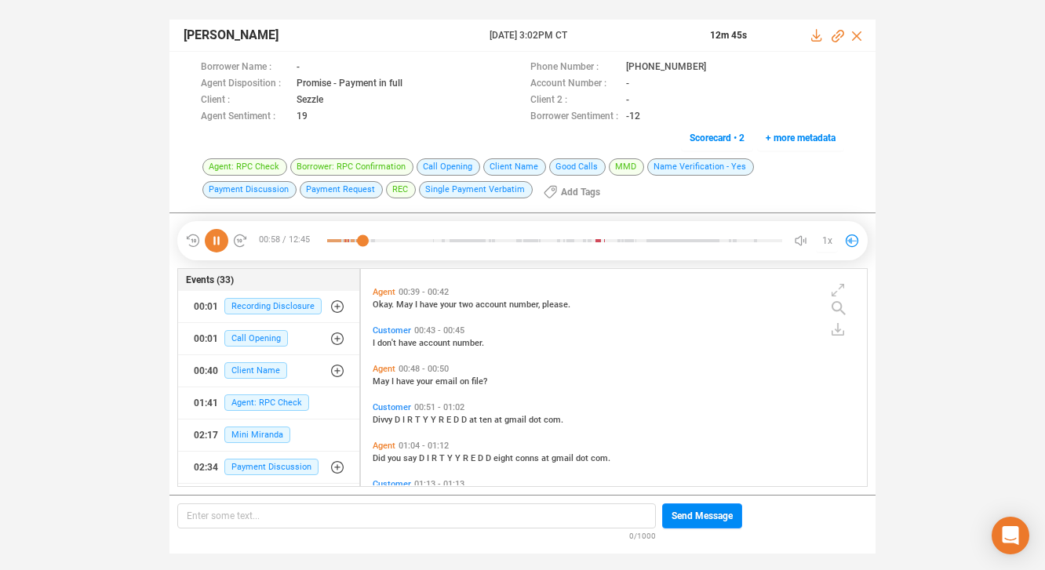
scroll to position [286, 0]
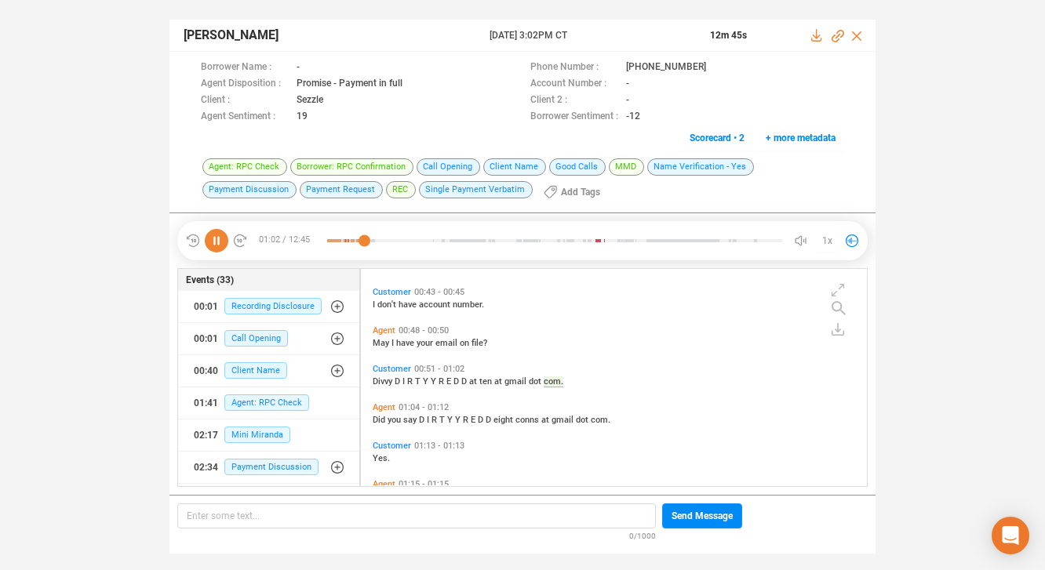
click at [218, 239] on icon at bounding box center [217, 241] width 24 height 24
click at [441, 377] on span "R" at bounding box center [443, 382] width 8 height 10
click at [216, 240] on icon at bounding box center [217, 241] width 24 height 24
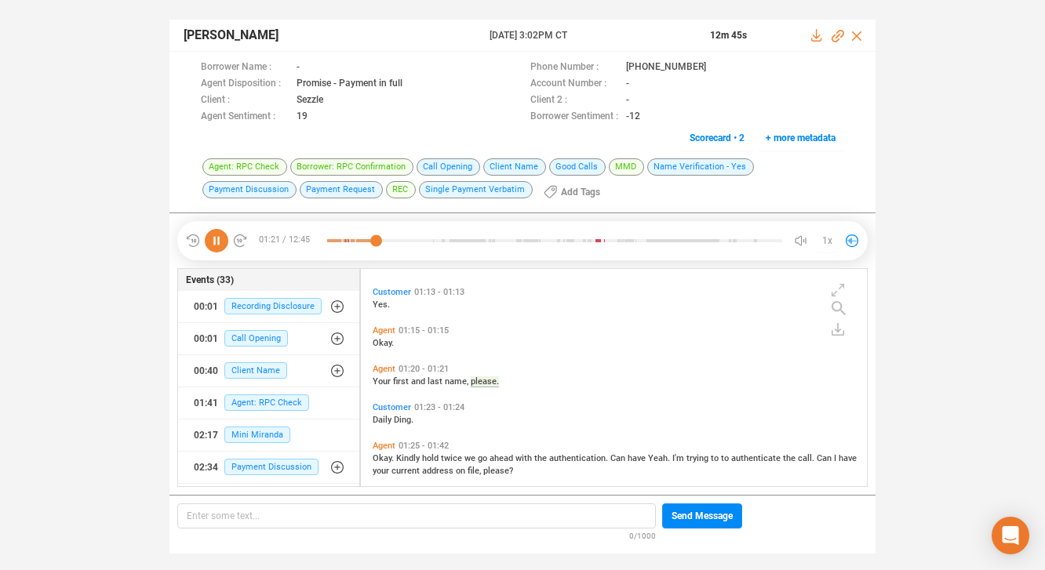
click at [217, 236] on icon at bounding box center [217, 241] width 24 height 24
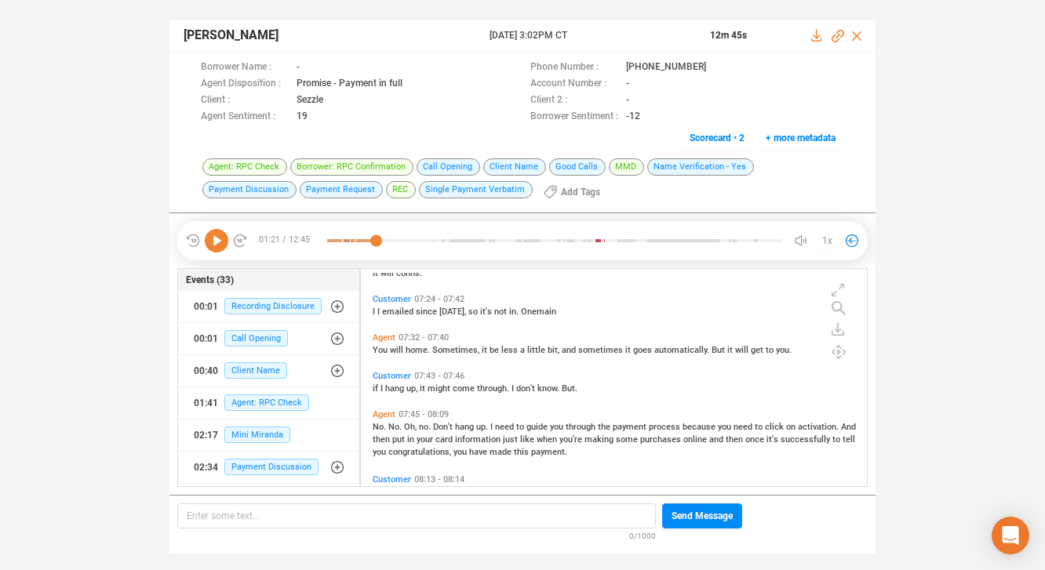
scroll to position [2318, 0]
